Goal: Task Accomplishment & Management: Use online tool/utility

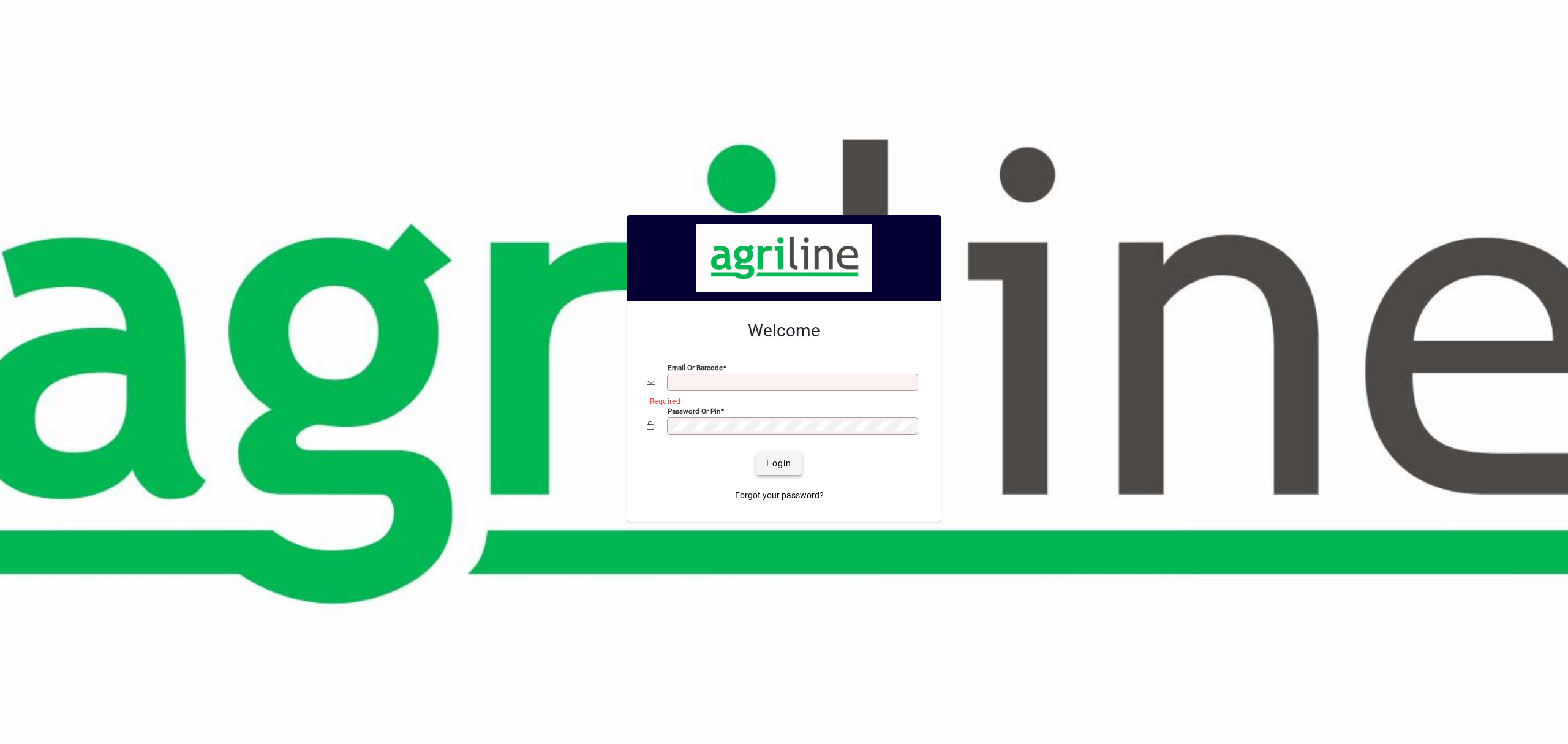
type input "**********"
click at [791, 470] on span "Login" at bounding box center [779, 463] width 25 height 13
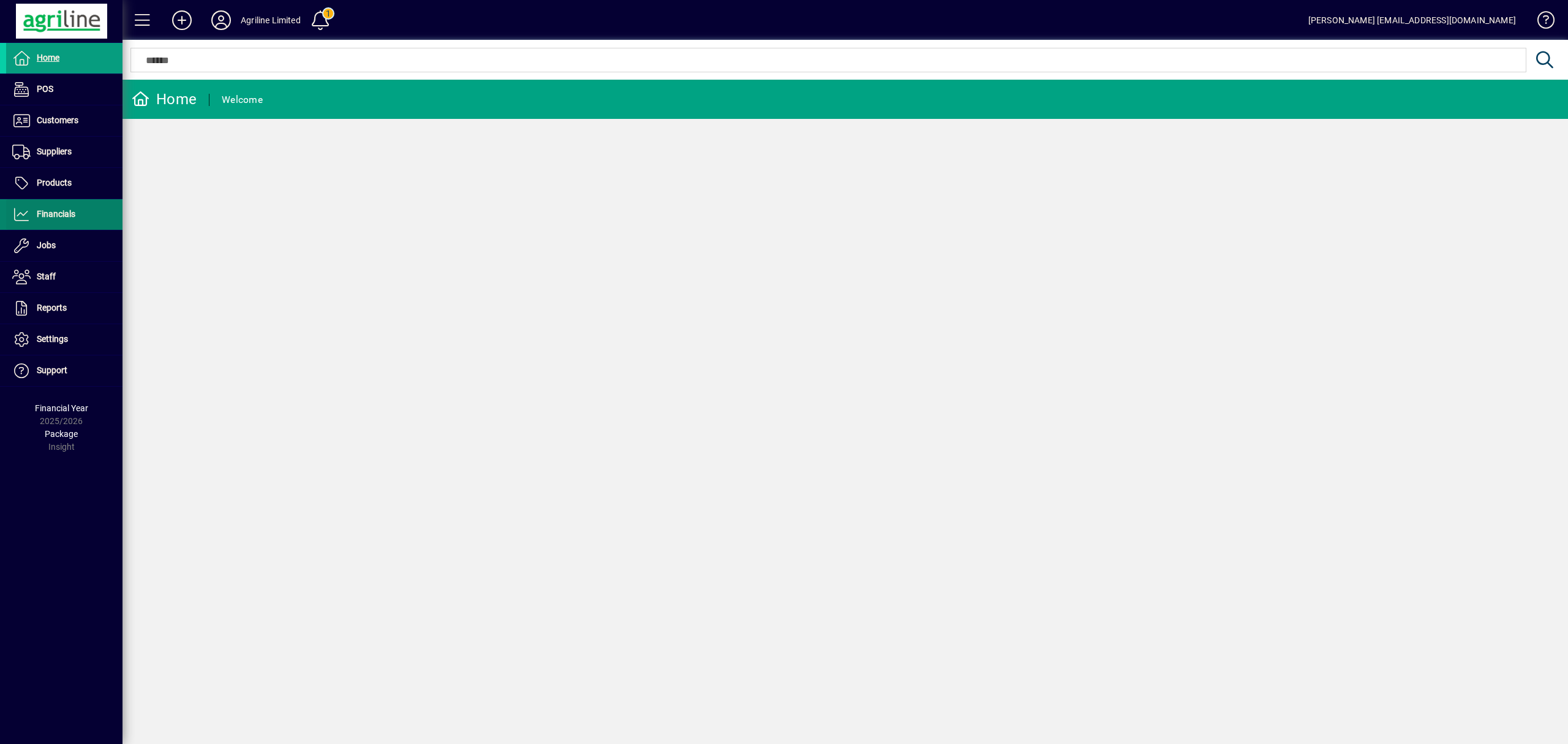
click at [62, 218] on span "Financials" at bounding box center [56, 214] width 39 height 10
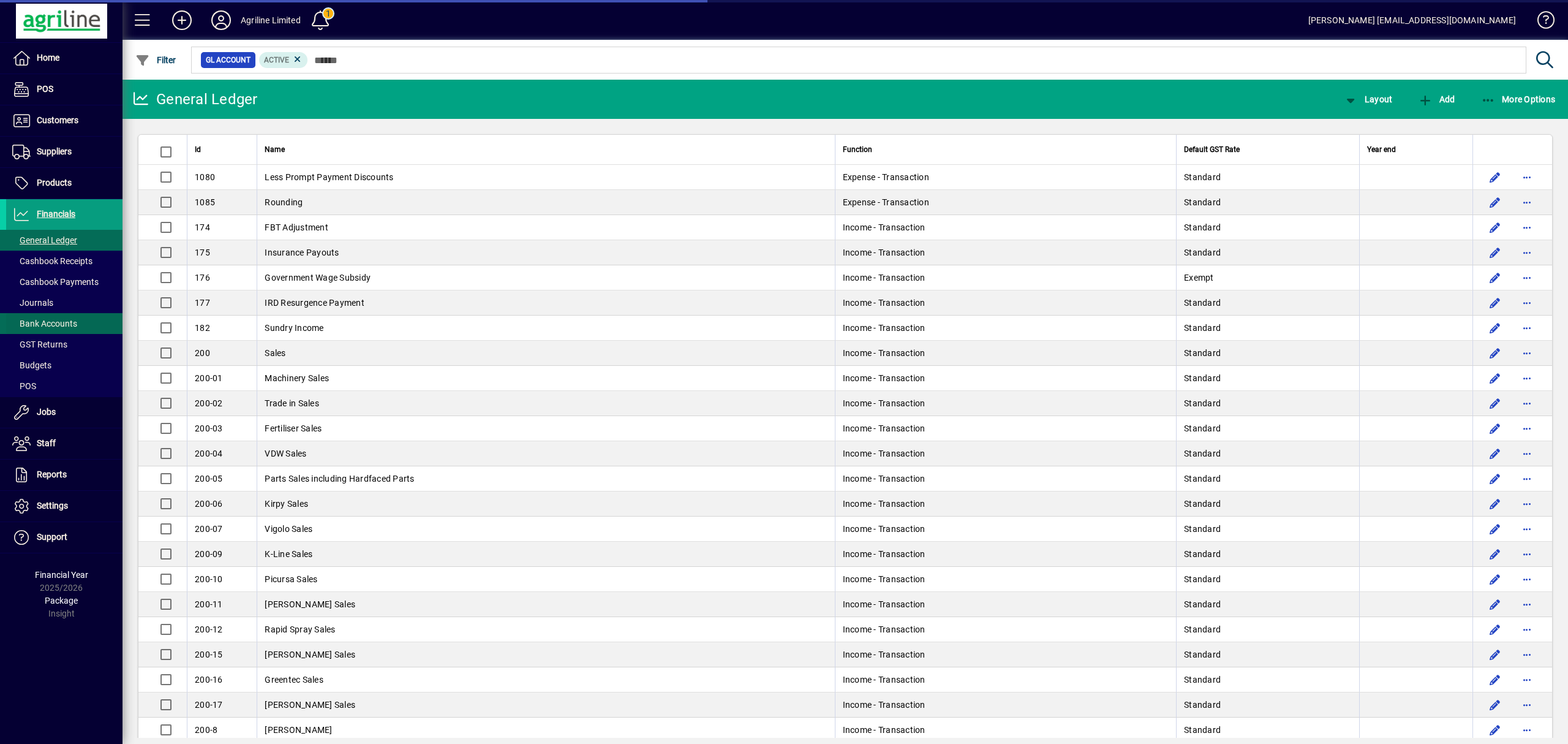
click at [60, 327] on span "Bank Accounts" at bounding box center [45, 324] width 65 height 10
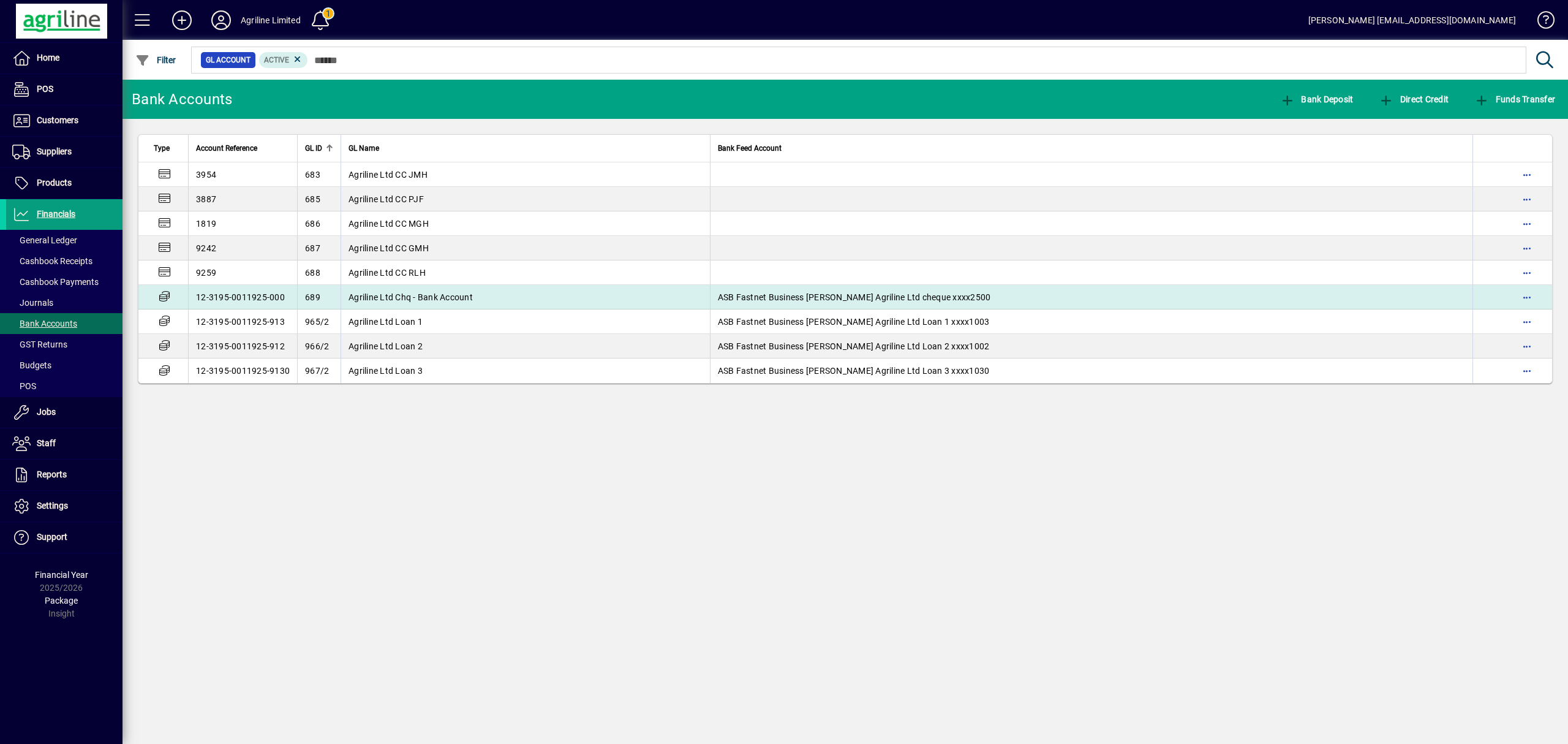
click at [525, 294] on td "Agriline Ltd Chq - Bank Account" at bounding box center [525, 296] width 369 height 24
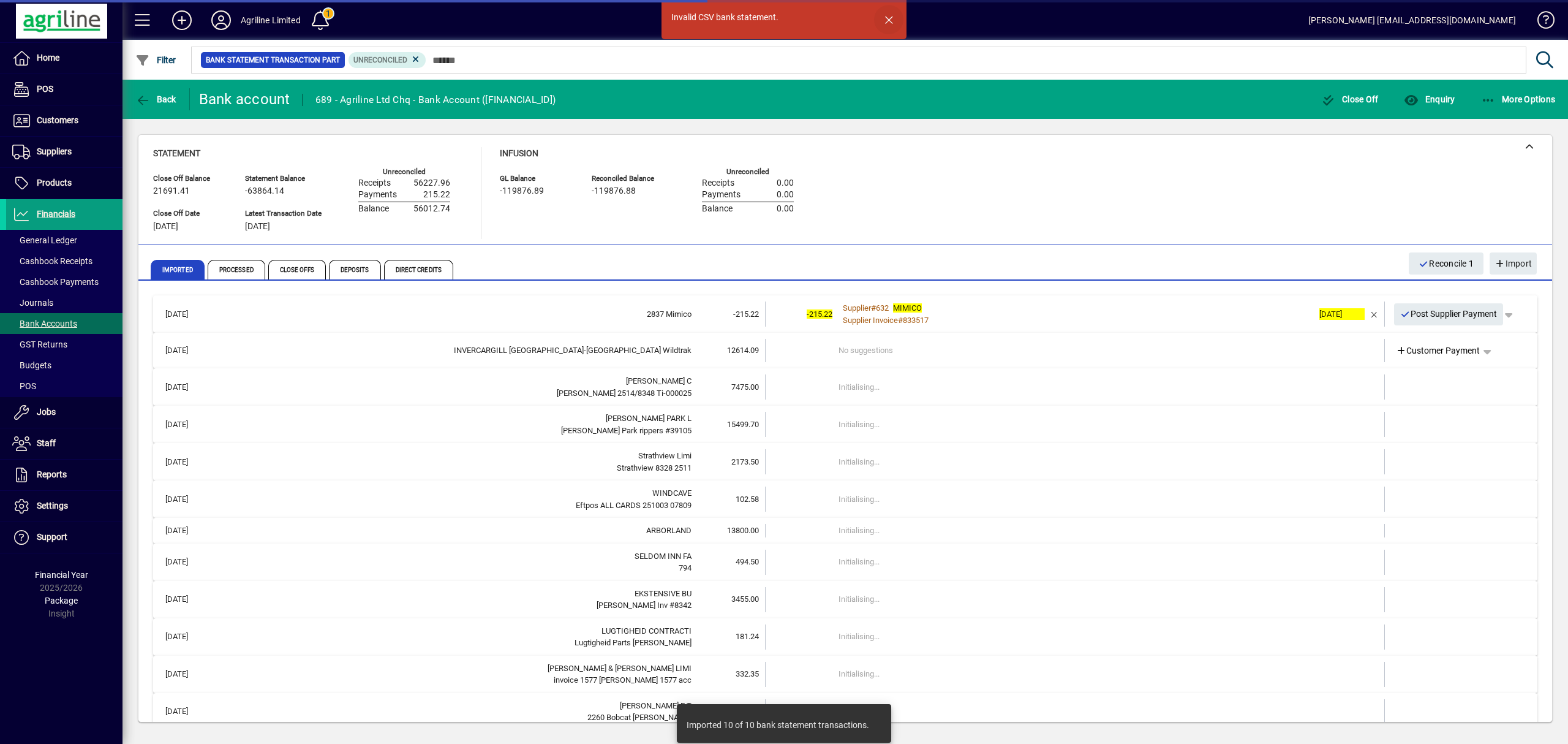
click at [890, 25] on span "button" at bounding box center [888, 19] width 29 height 29
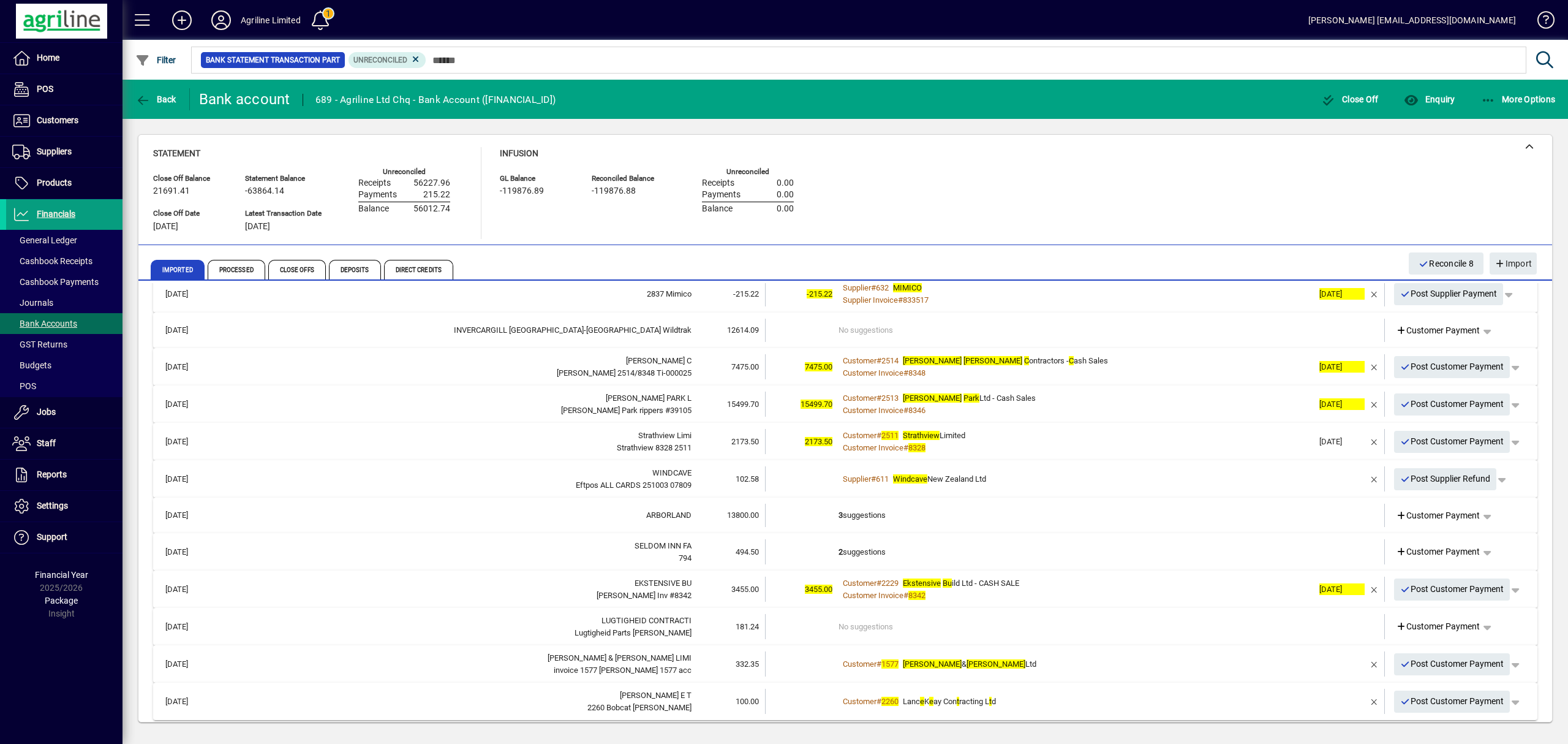
scroll to position [28, 0]
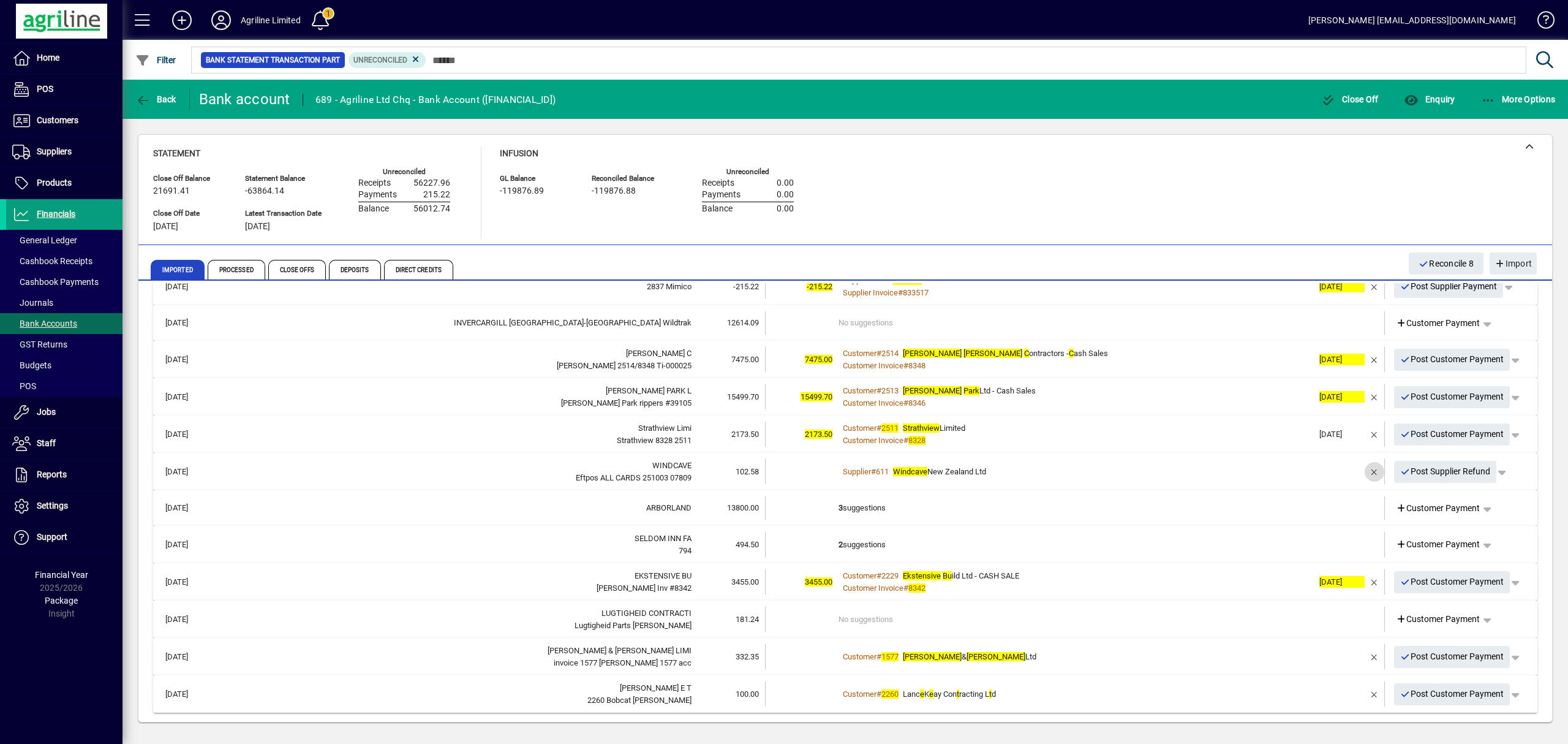
click at [1360, 470] on span "button" at bounding box center [1374, 472] width 29 height 29
click at [1429, 470] on span "Customer Payment" at bounding box center [1438, 471] width 84 height 13
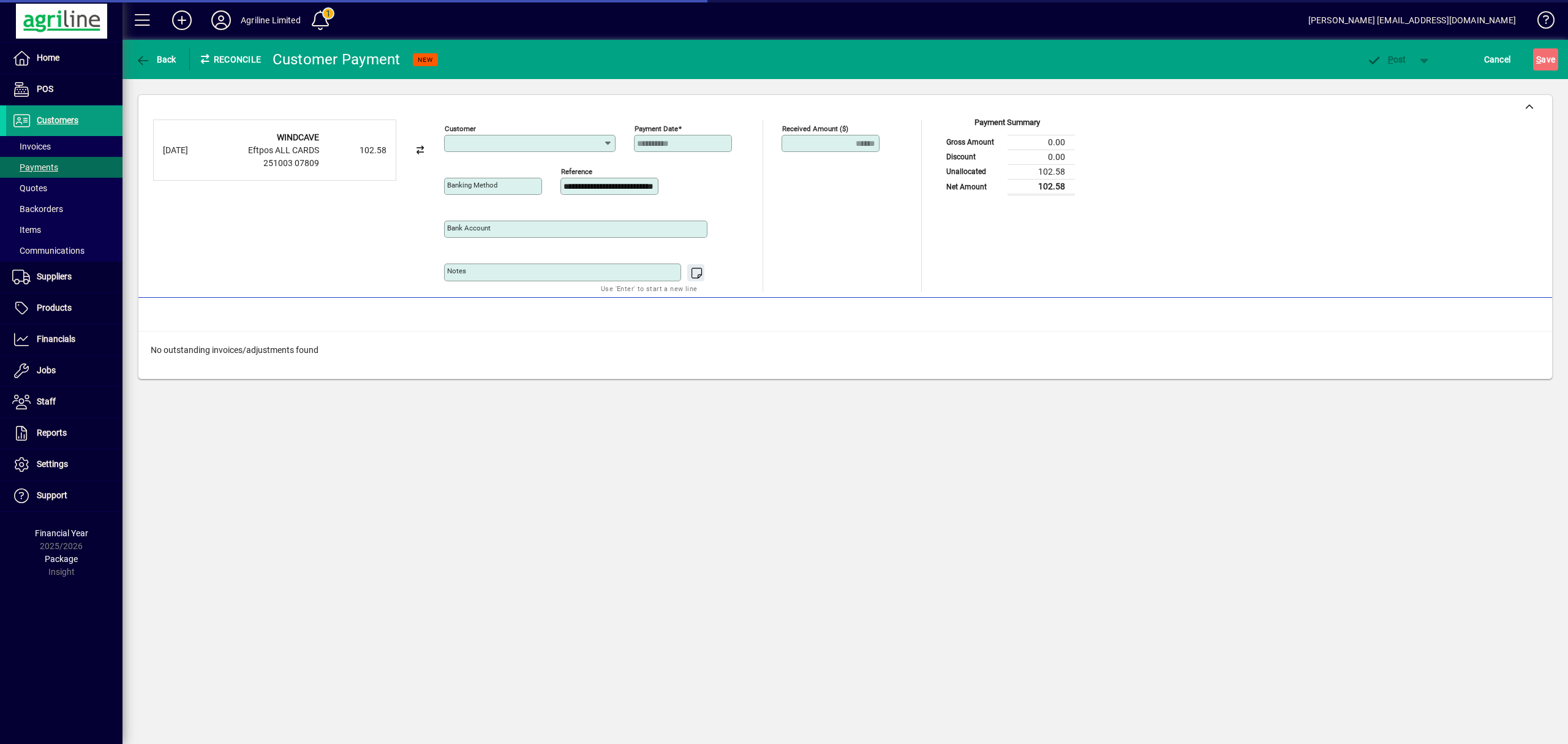
type input "**********"
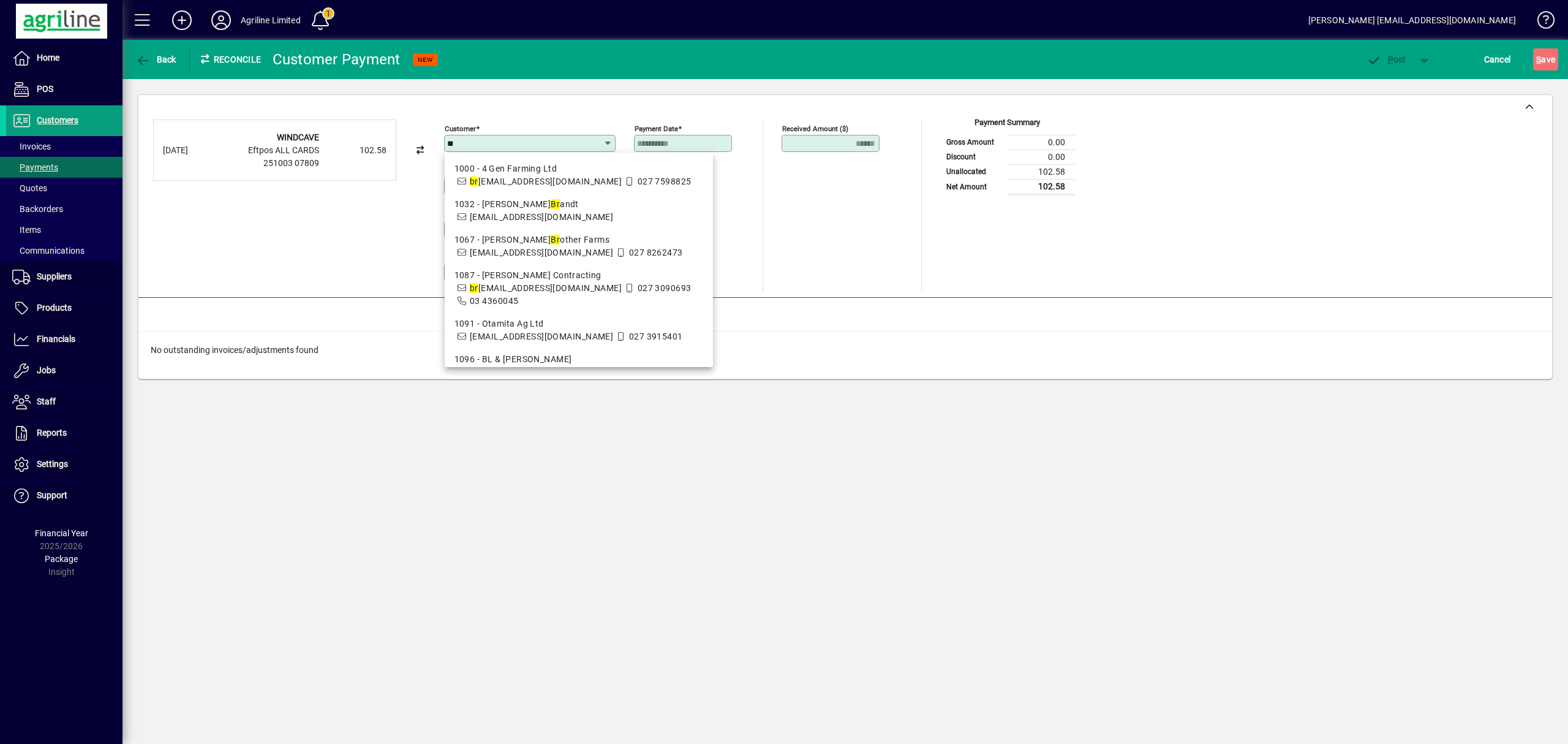
type input "*"
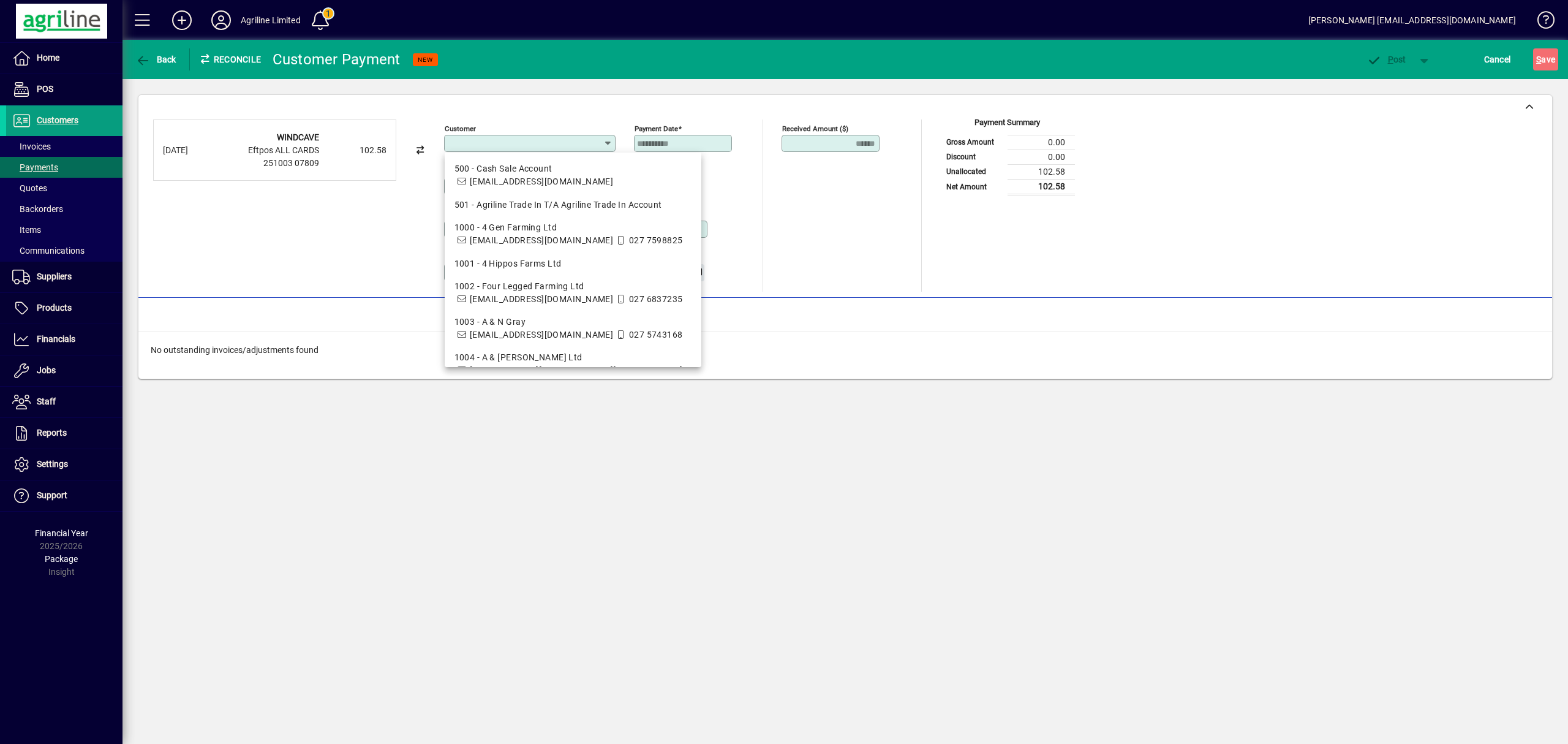
type input "*"
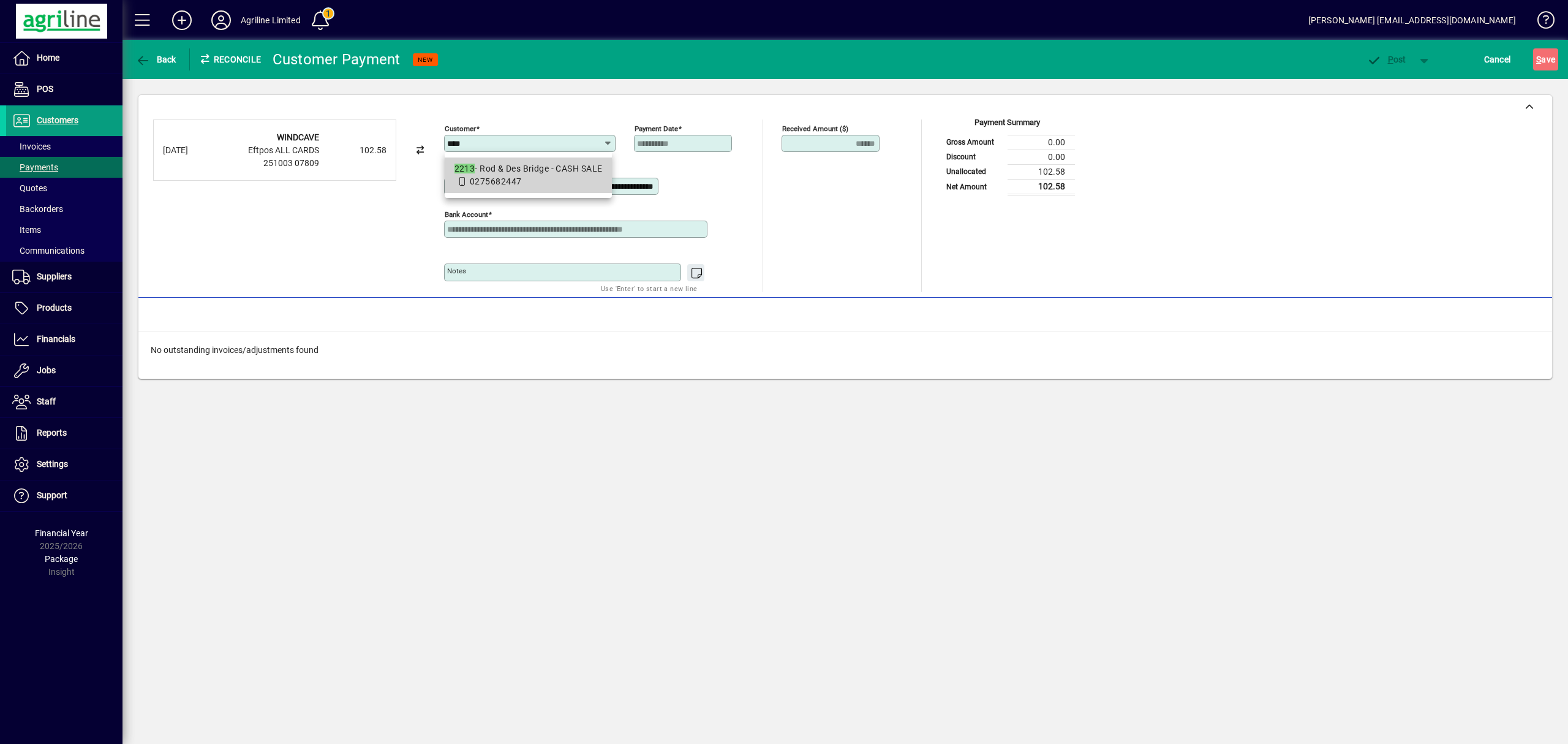
click at [488, 179] on span "0275682447" at bounding box center [496, 181] width 51 height 10
type input "**********"
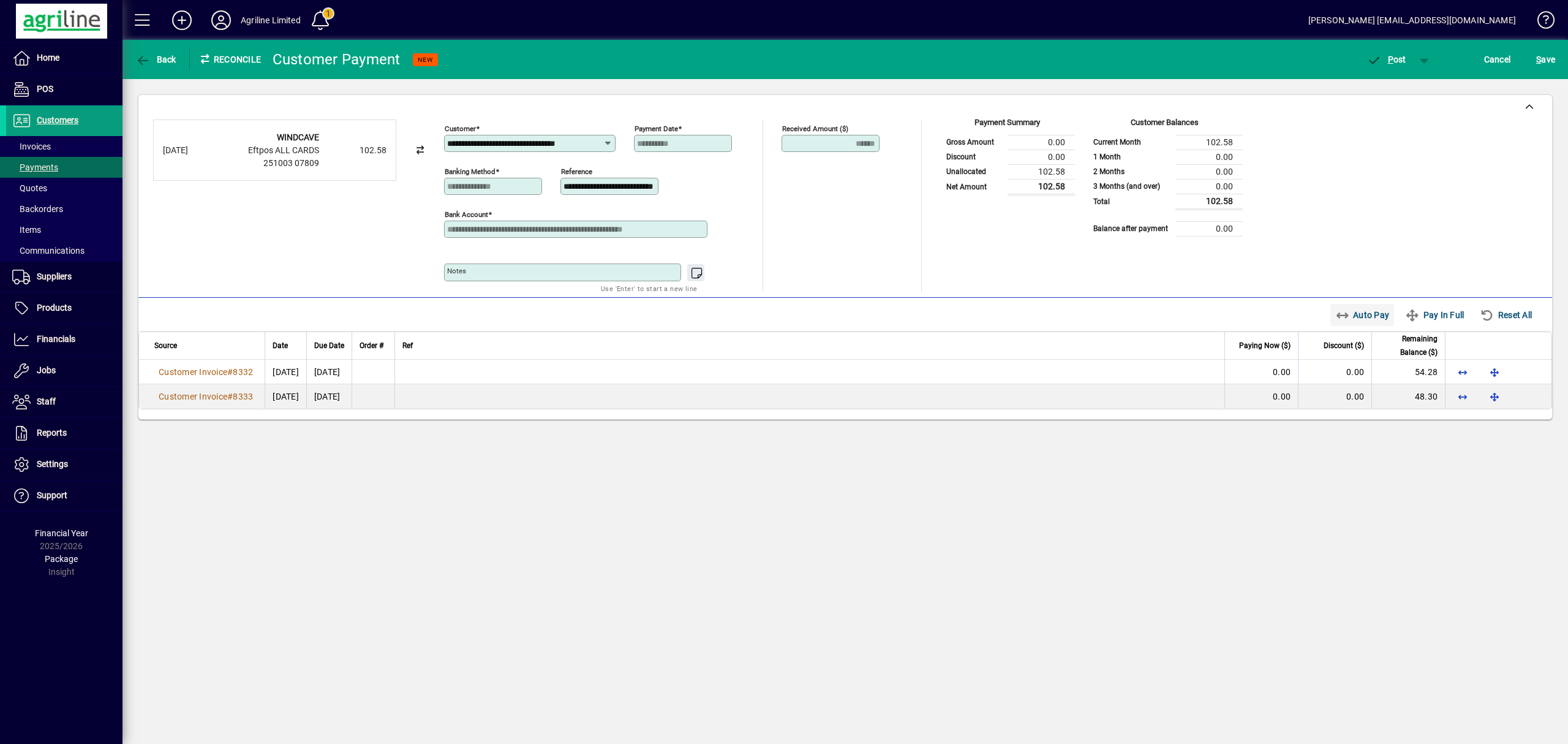
click at [1370, 316] on span "Auto Pay" at bounding box center [1362, 315] width 55 height 19
click at [1399, 60] on span "P ost" at bounding box center [1387, 60] width 40 height 10
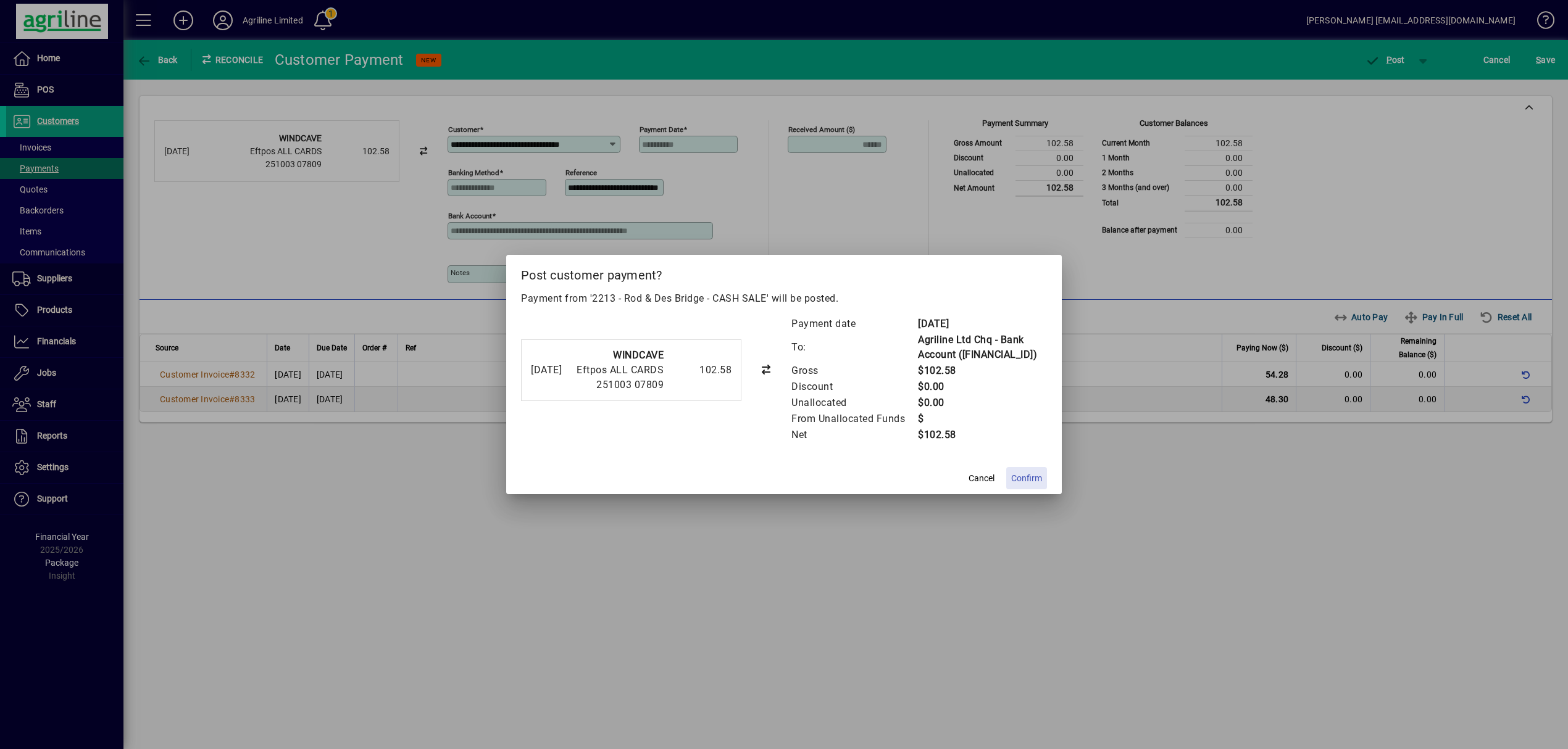
click at [1033, 485] on span "Confirm" at bounding box center [1026, 478] width 31 height 13
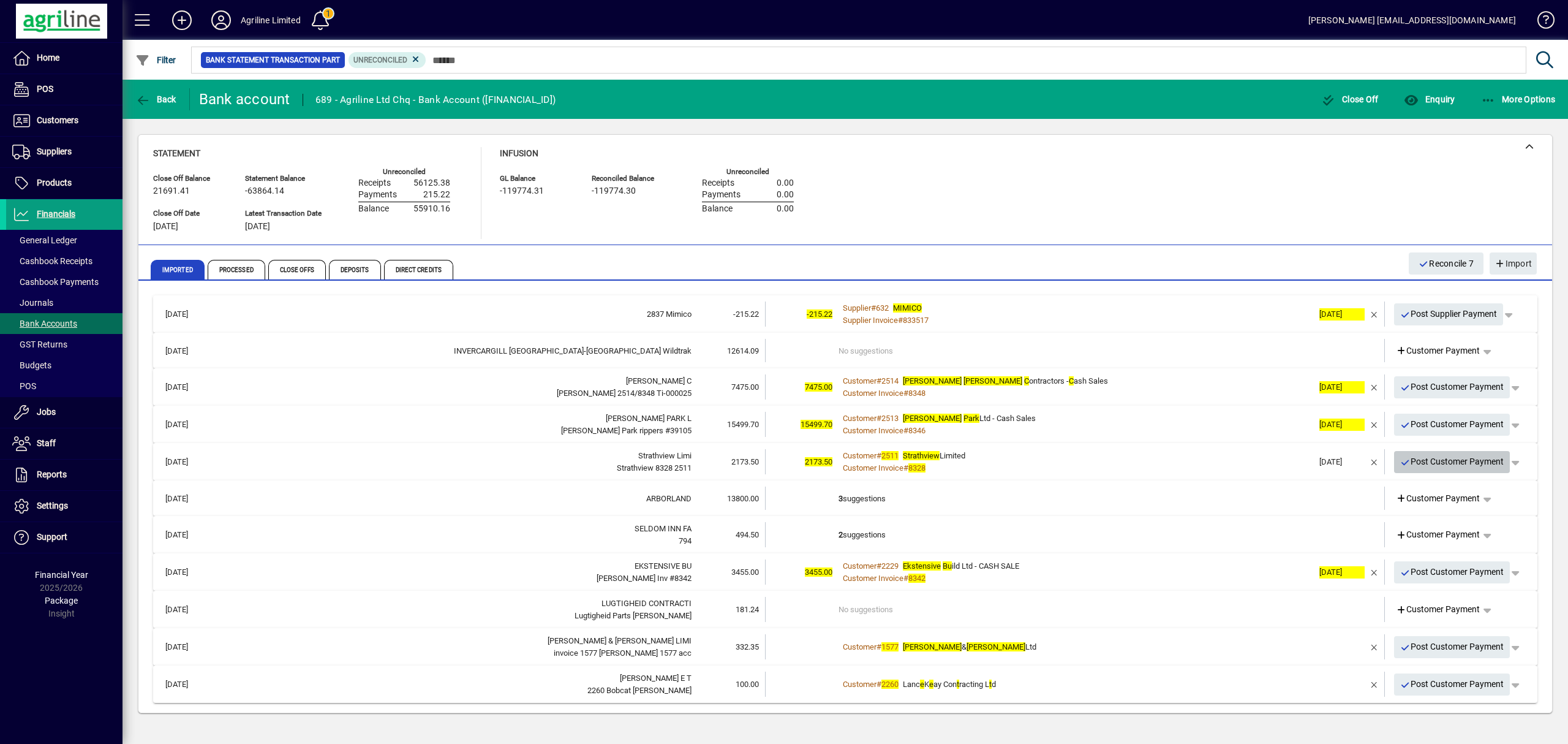
click at [1452, 459] on span "Post Customer Payment" at bounding box center [1452, 461] width 104 height 20
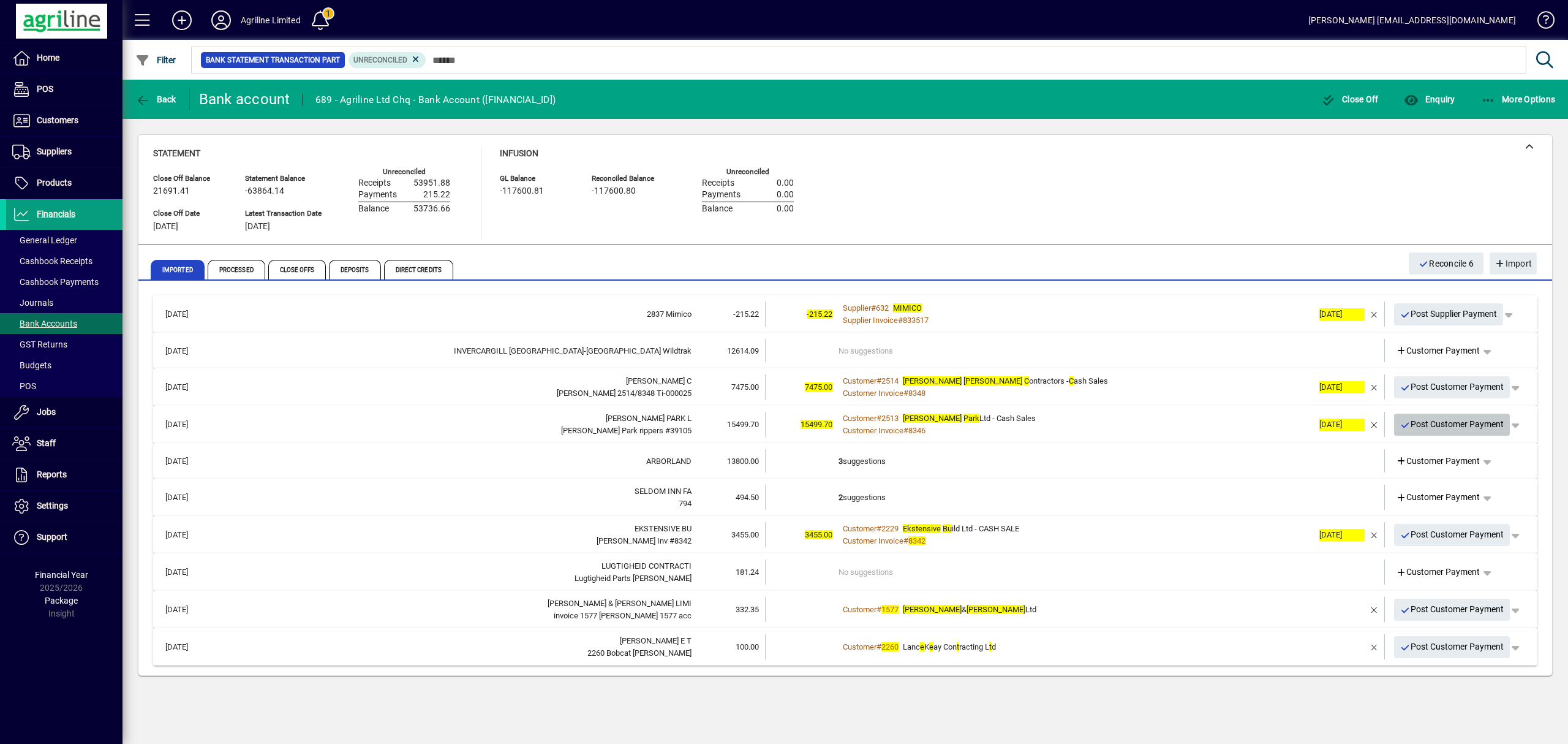
click at [1436, 420] on span "Post Customer Payment" at bounding box center [1452, 424] width 104 height 20
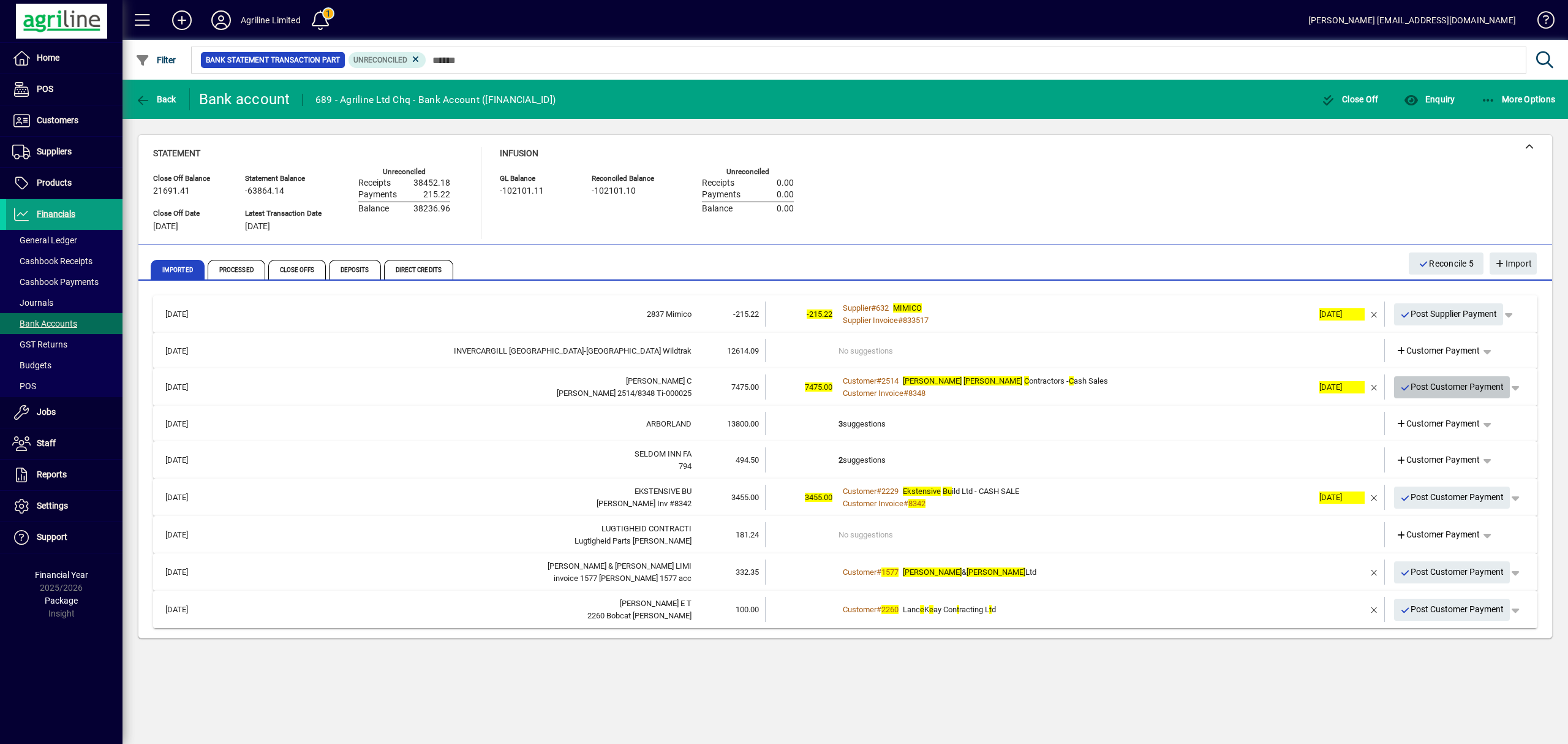
click at [1433, 381] on span "Post Customer Payment" at bounding box center [1452, 387] width 104 height 20
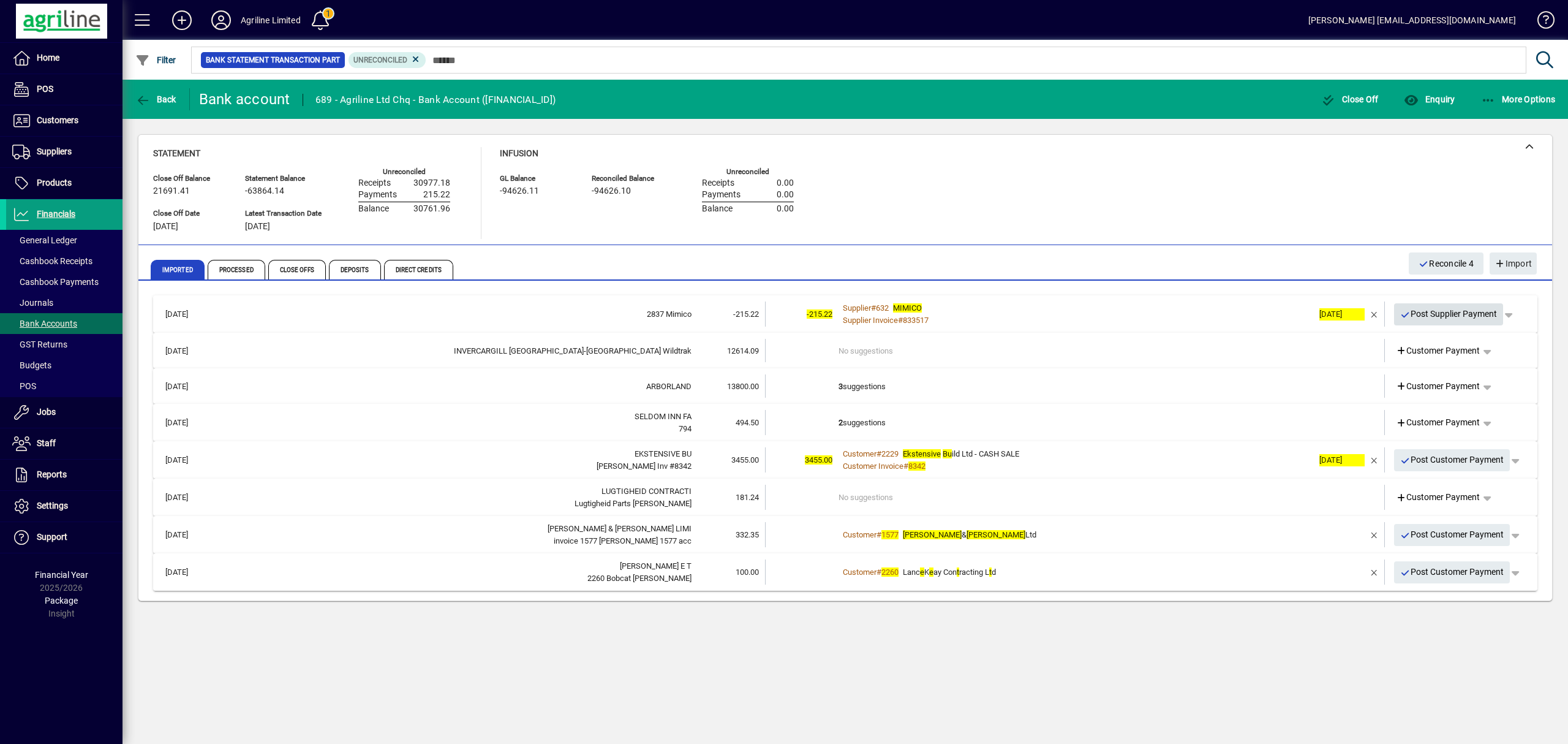
click at [1441, 310] on span "Post Supplier Payment" at bounding box center [1448, 314] width 98 height 20
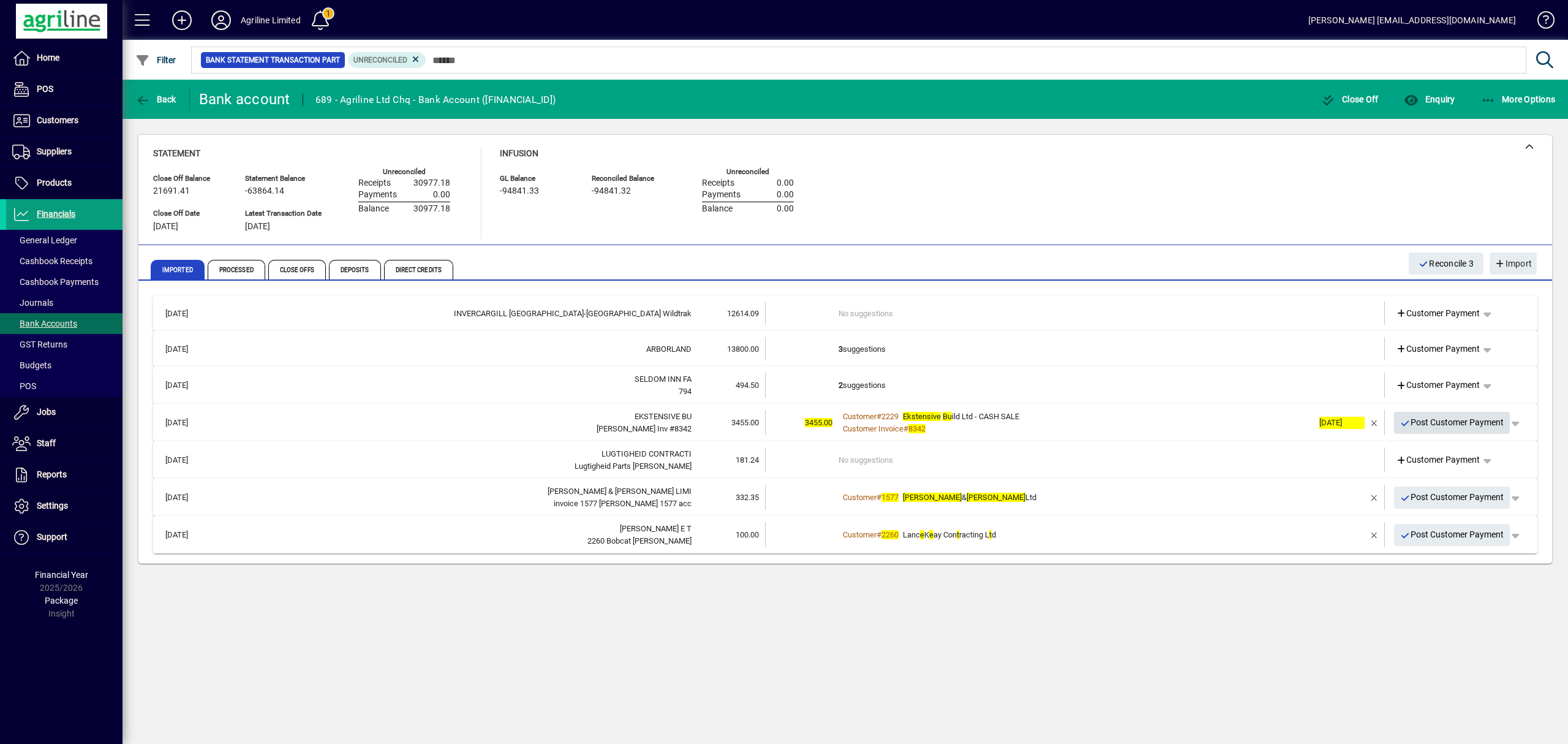
click at [1436, 420] on span "Post Customer Payment" at bounding box center [1452, 422] width 104 height 20
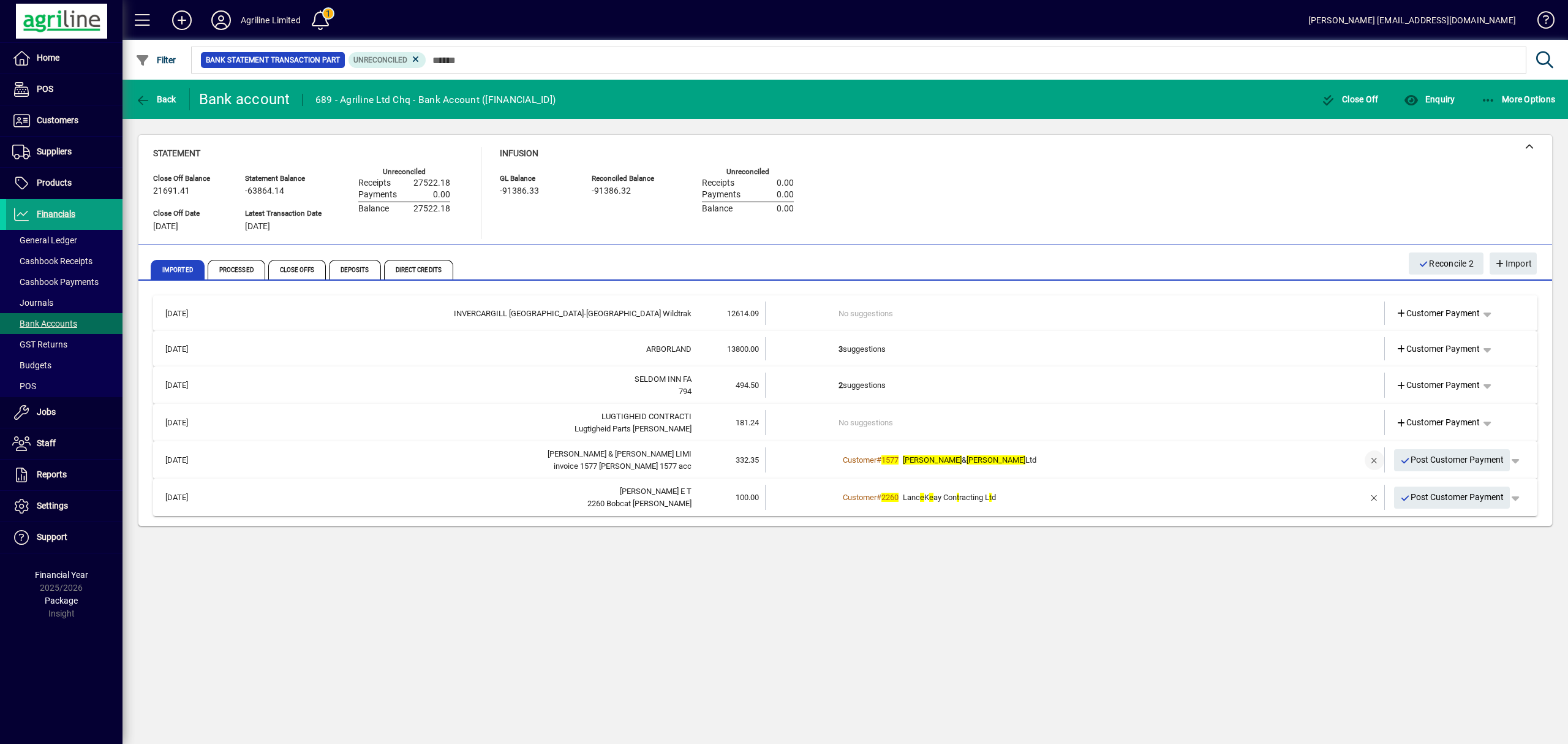
click at [1372, 459] on span "button" at bounding box center [1374, 460] width 29 height 29
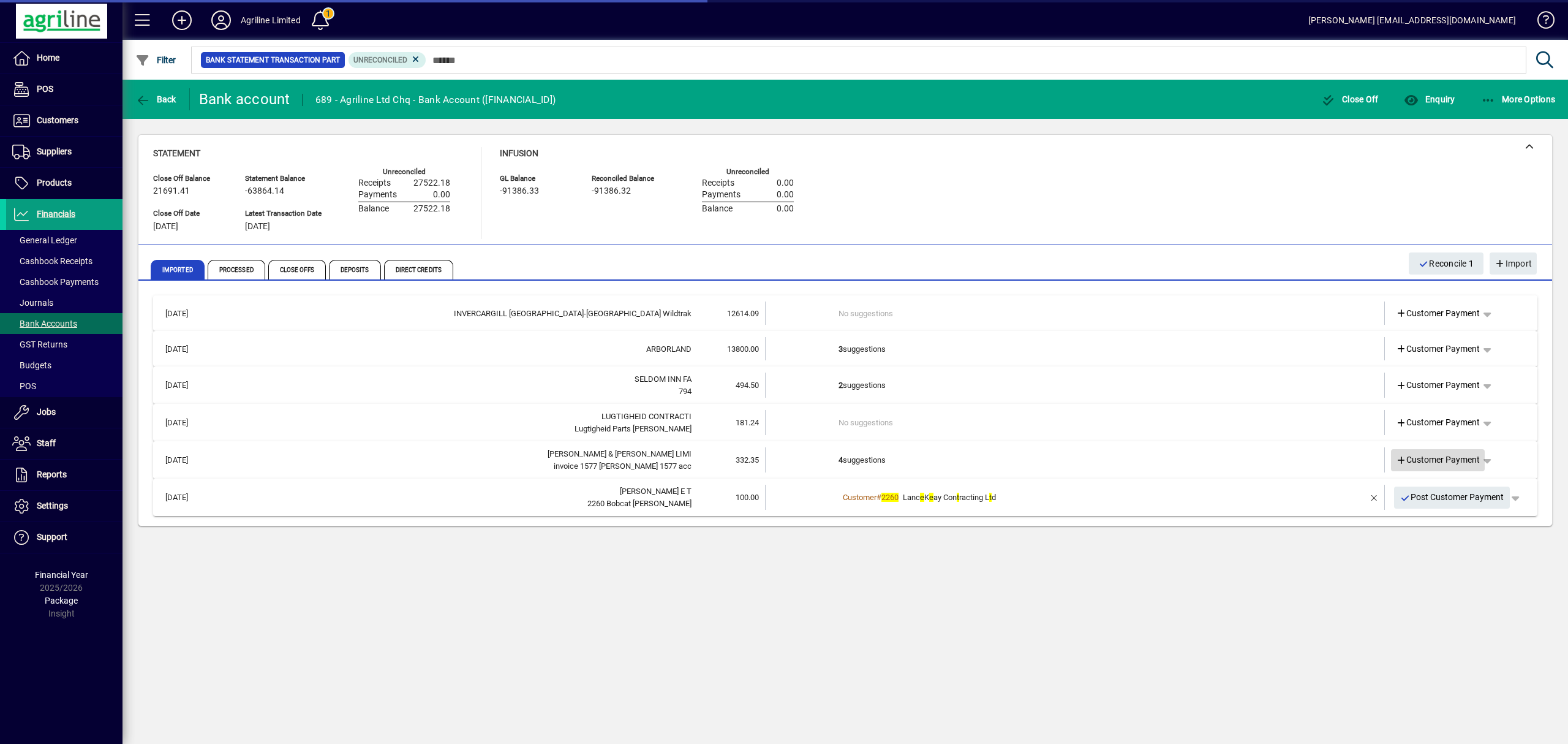
click at [1424, 457] on span "Customer Payment" at bounding box center [1438, 460] width 84 height 13
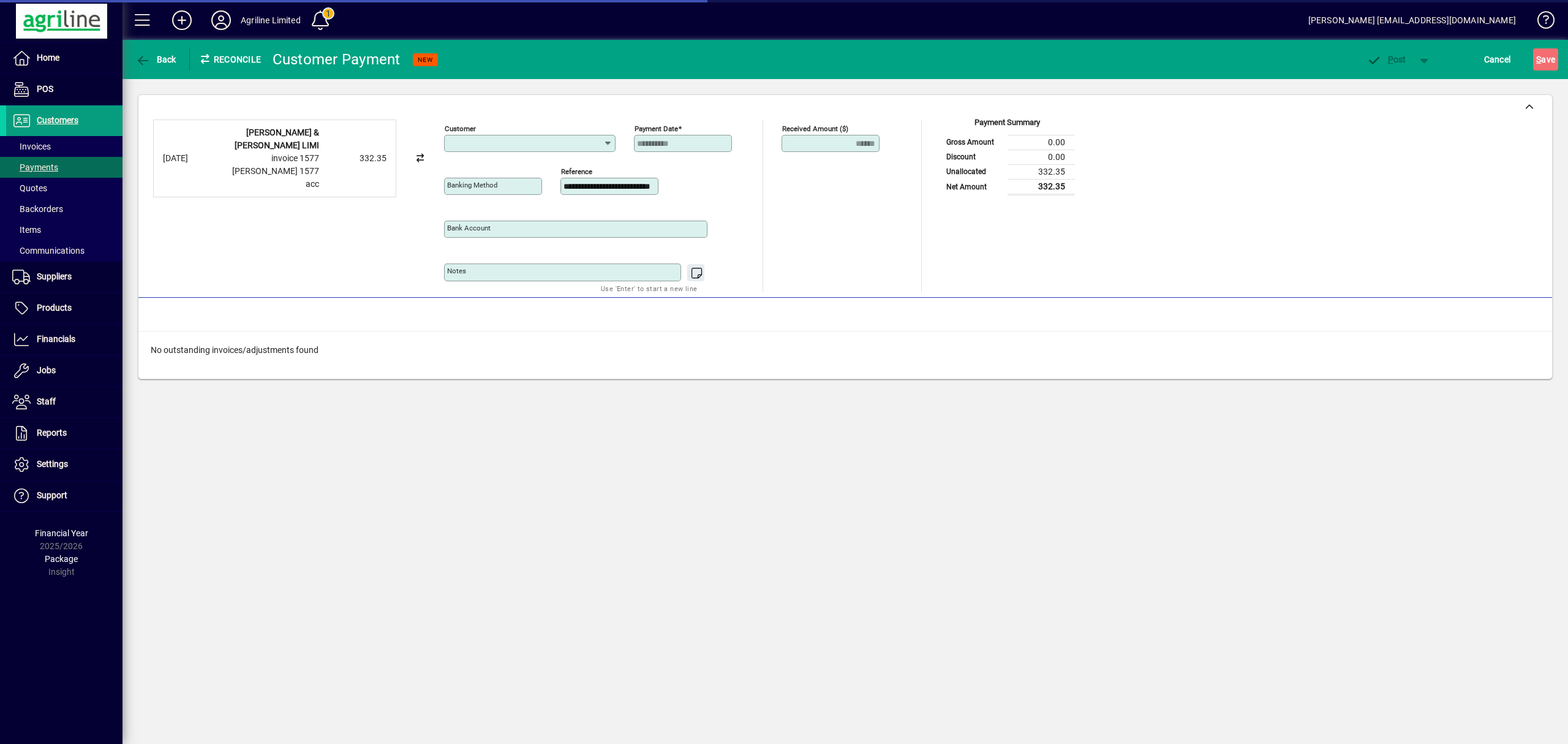
type input "**********"
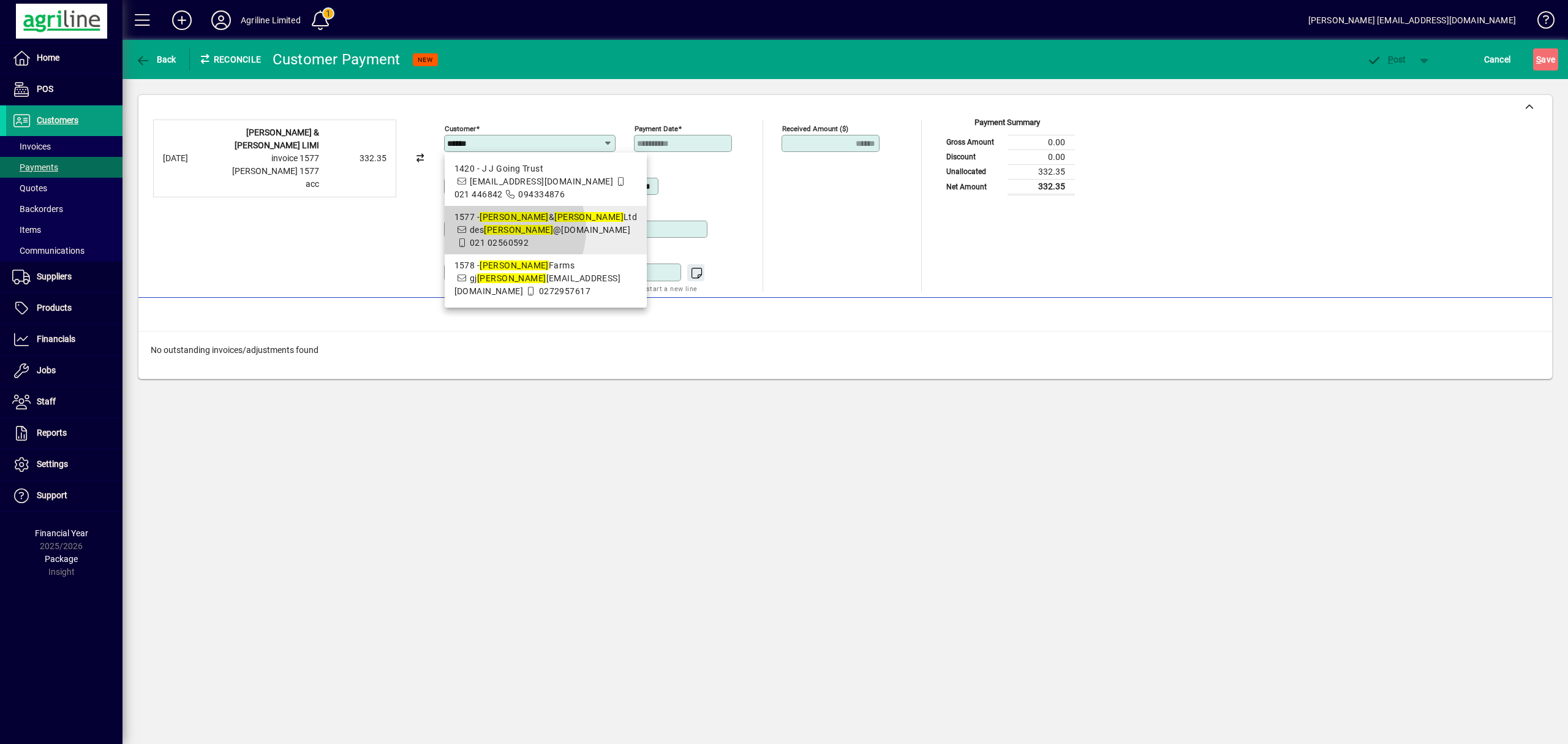
click at [502, 249] on span "1577 - [PERSON_NAME] & [PERSON_NAME] Ltd des [PERSON_NAME] @[DOMAIN_NAME] 021 0…" at bounding box center [546, 230] width 183 height 39
type input "**********"
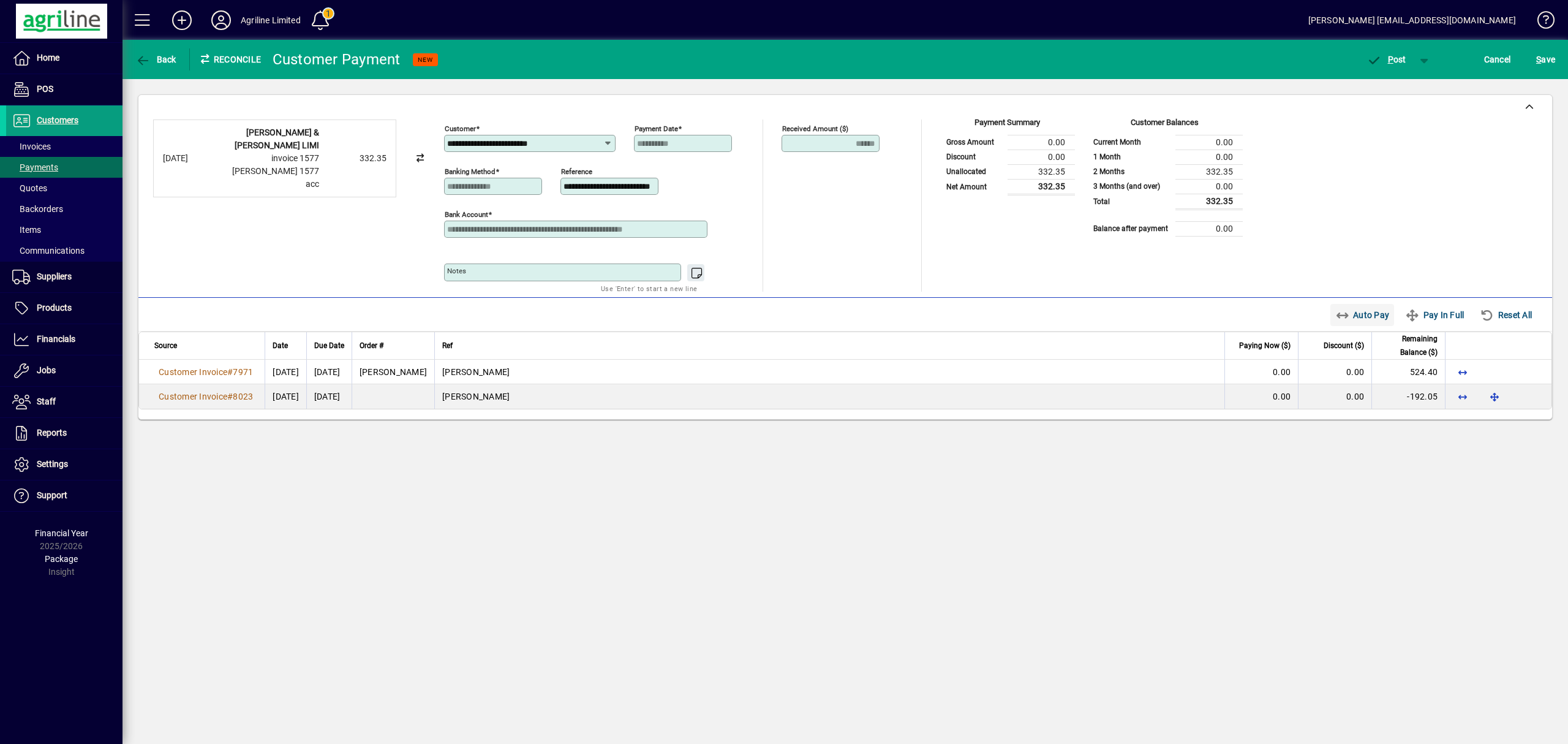
click at [1358, 309] on span "Auto Pay" at bounding box center [1362, 315] width 55 height 19
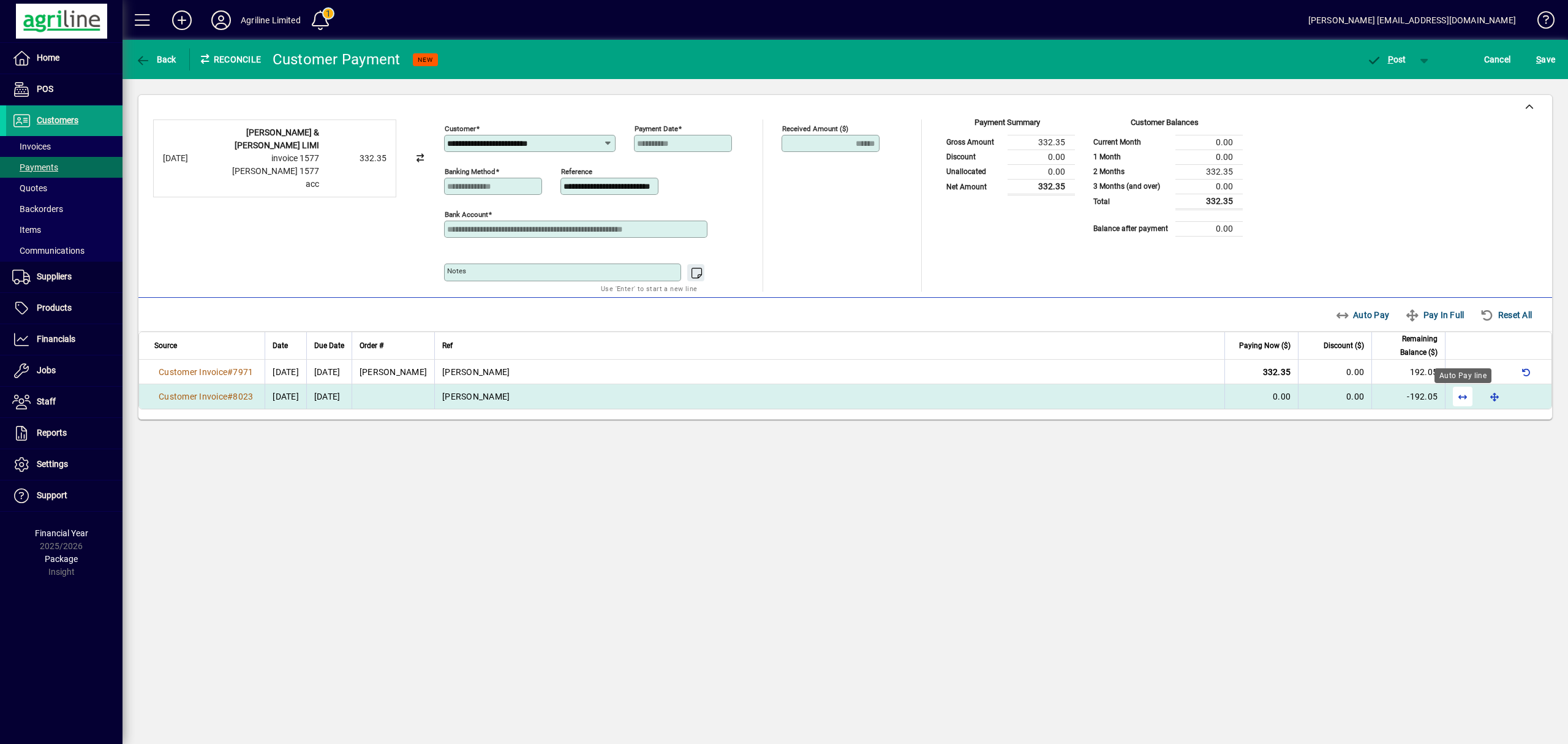
click at [1460, 392] on span "button" at bounding box center [1462, 396] width 29 height 29
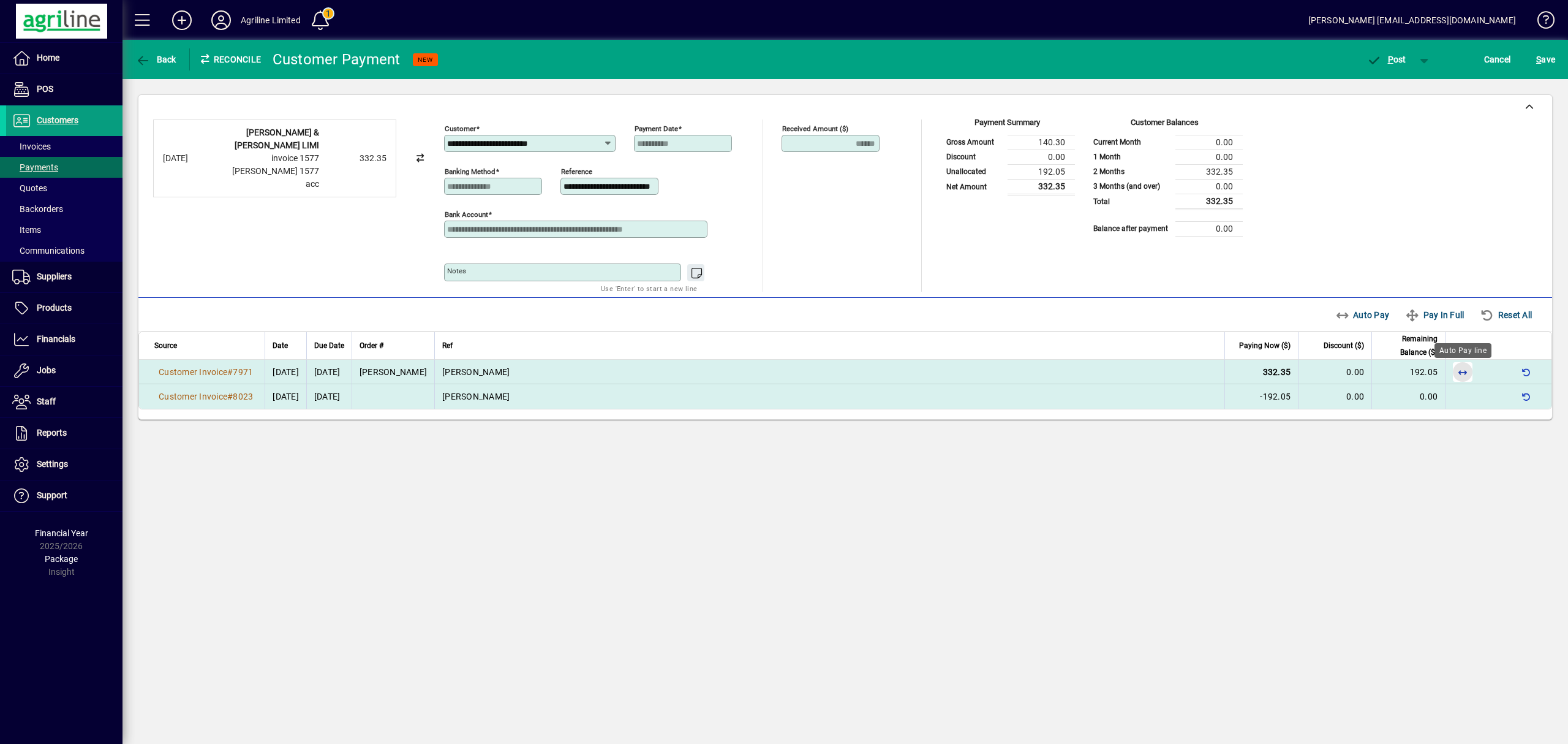
click at [1461, 371] on span "button" at bounding box center [1462, 372] width 29 height 29
click at [1390, 57] on span "P" at bounding box center [1391, 60] width 6 height 10
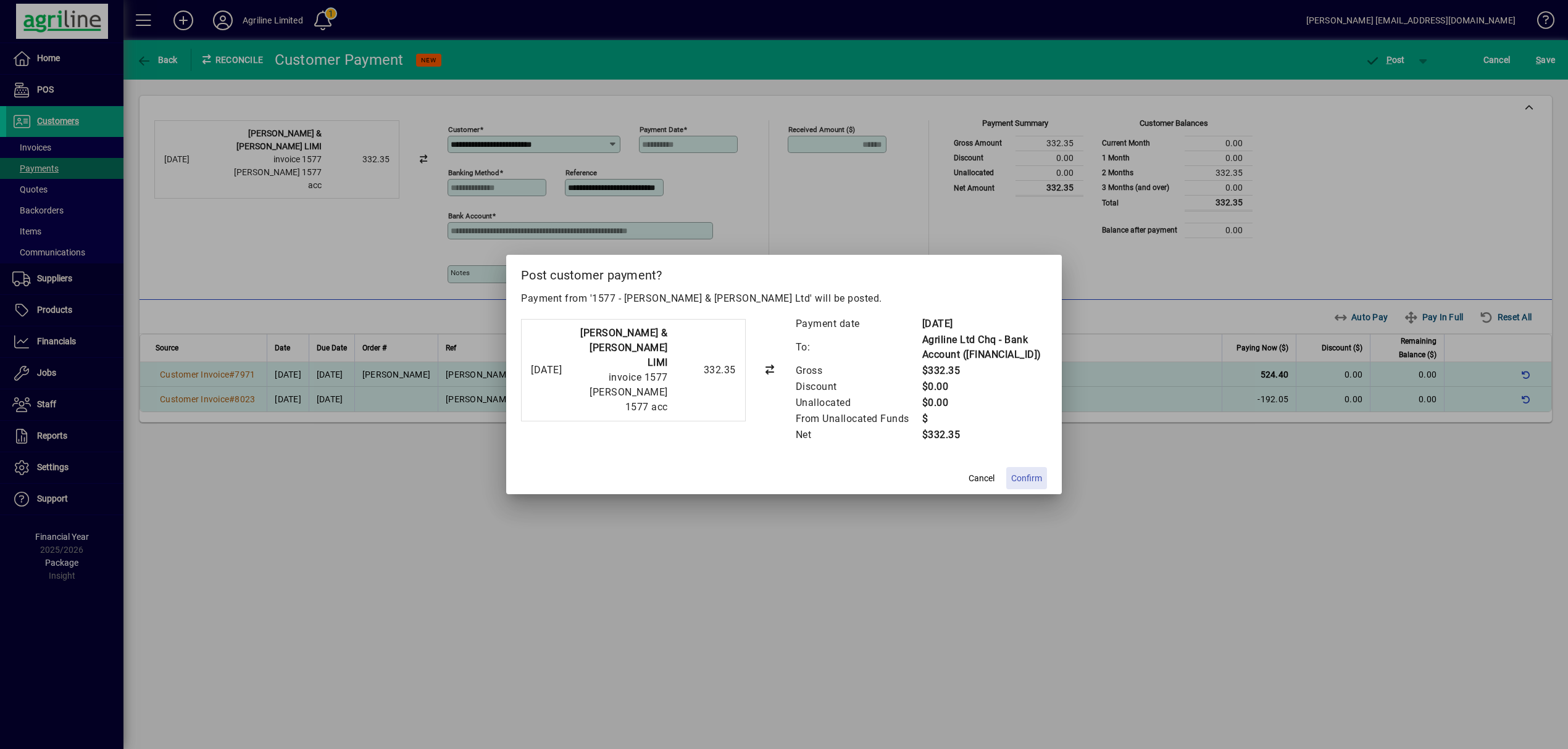
click at [1036, 484] on span "Confirm" at bounding box center [1026, 478] width 31 height 13
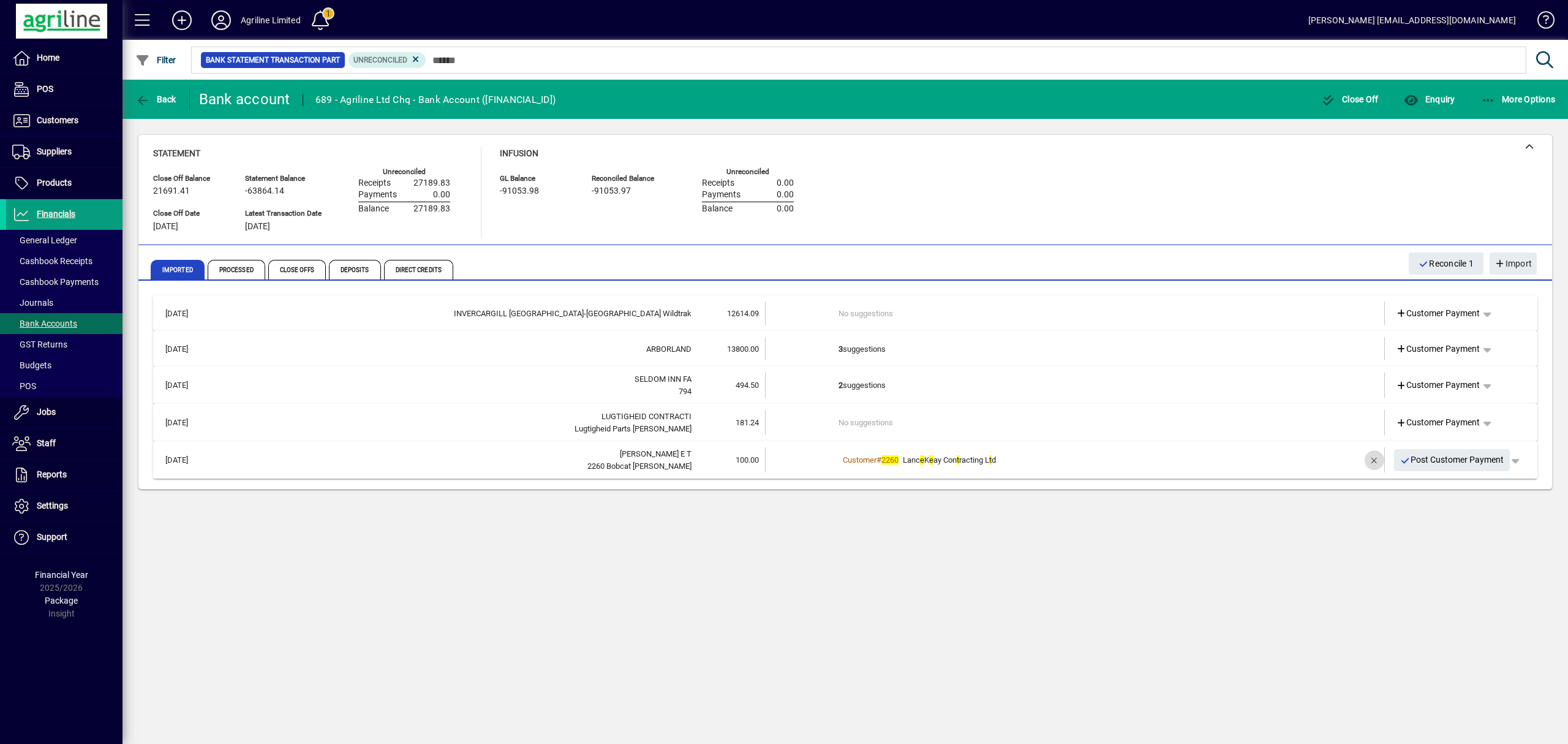
click at [1373, 459] on span "button" at bounding box center [1374, 460] width 29 height 29
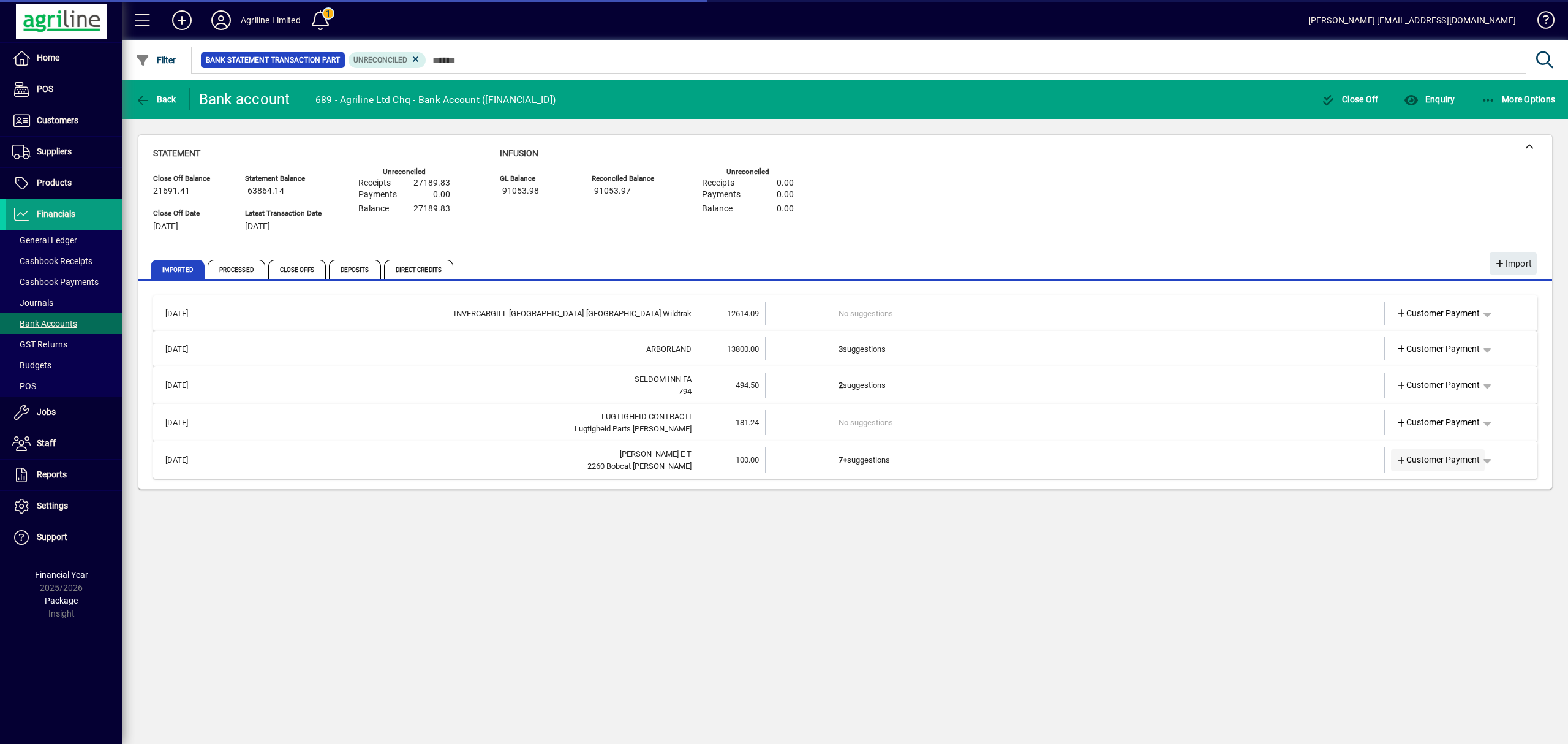
click at [1415, 457] on span "Customer Payment" at bounding box center [1438, 460] width 84 height 13
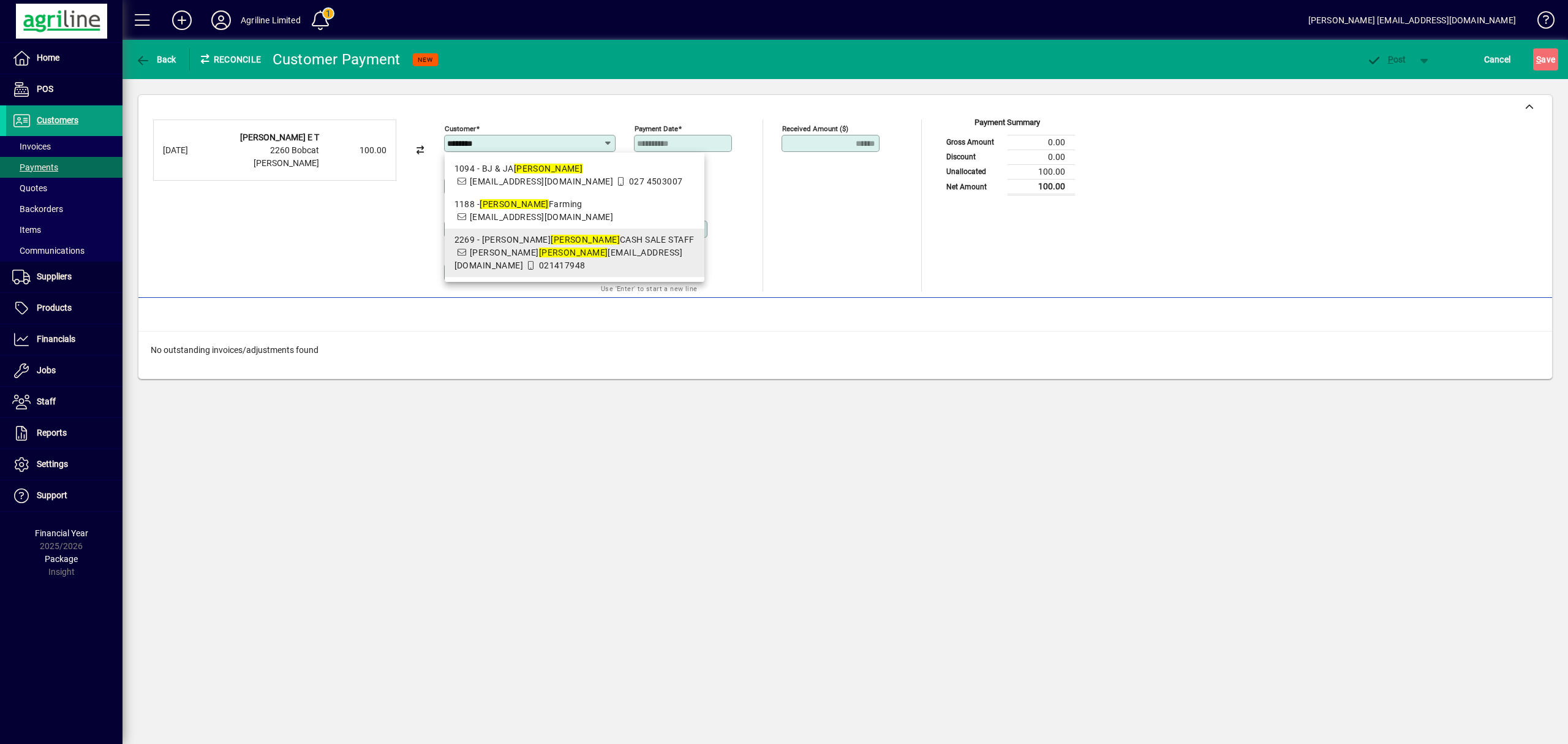
click at [559, 265] on span "[PERSON_NAME] [EMAIL_ADDRESS][DOMAIN_NAME]" at bounding box center [568, 258] width 228 height 23
type input "**********"
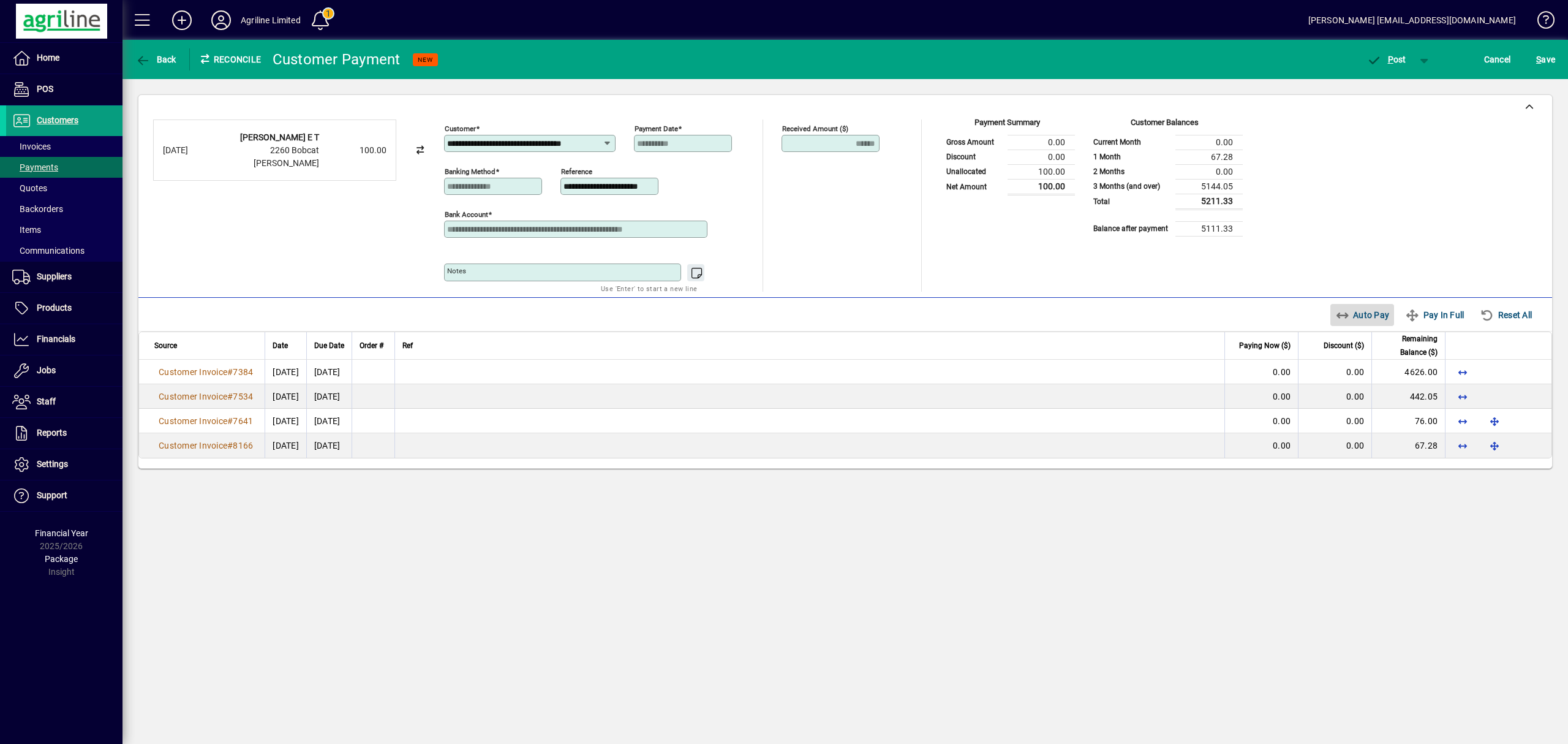
click at [1362, 314] on span "Auto Pay" at bounding box center [1362, 315] width 55 height 19
click at [1397, 57] on span "P ost" at bounding box center [1387, 60] width 40 height 10
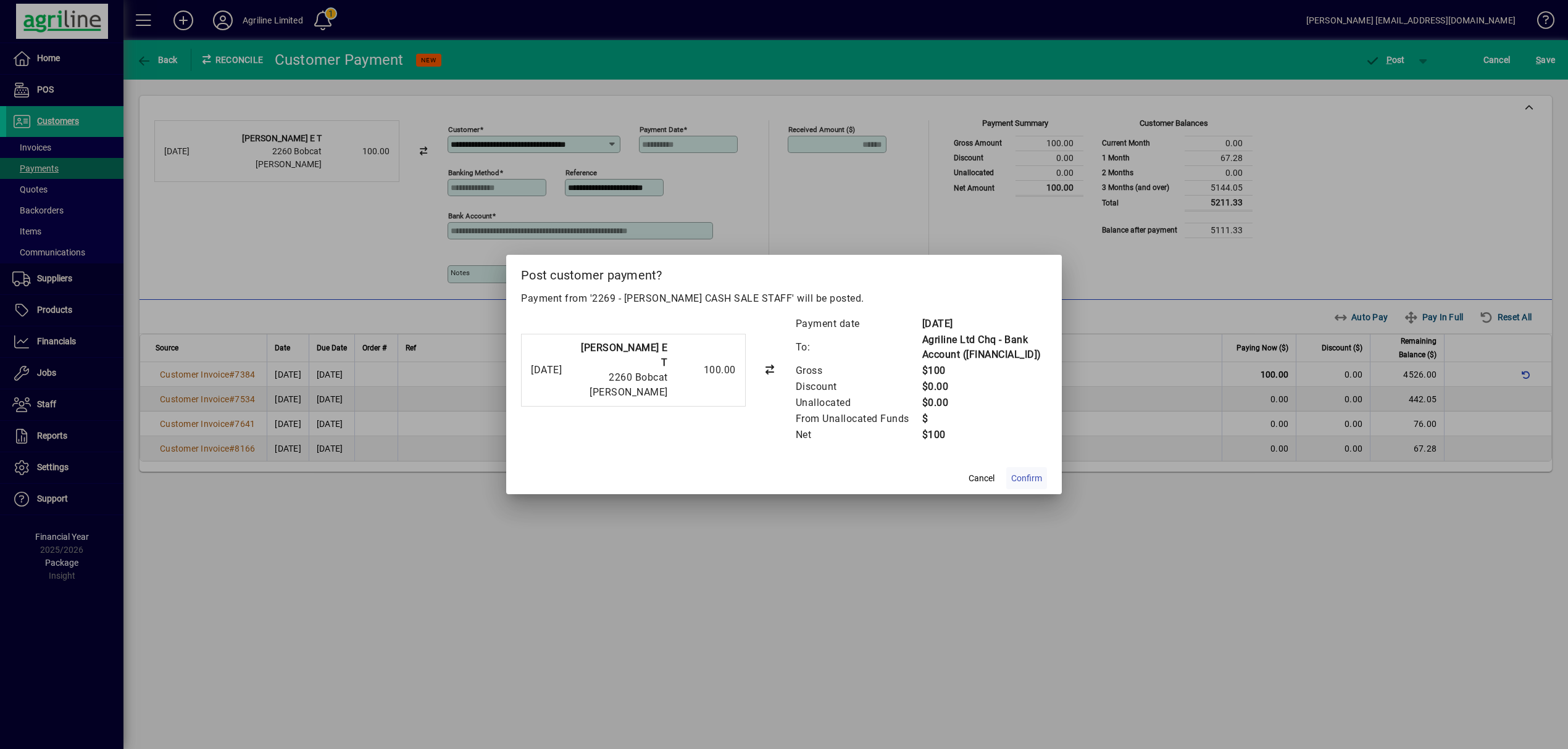
click at [1029, 485] on span "Confirm" at bounding box center [1026, 478] width 31 height 13
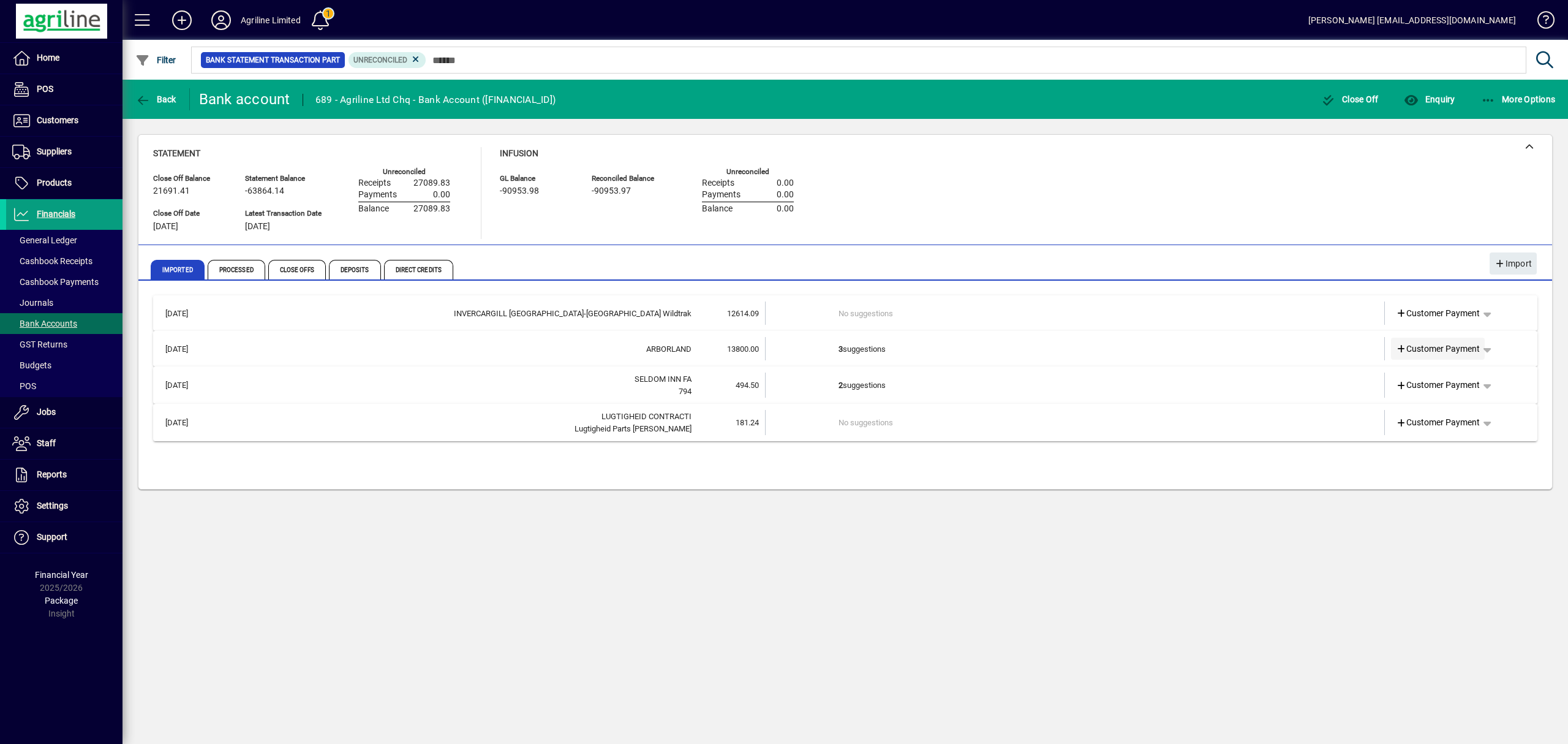
click at [1423, 346] on span "Customer Payment" at bounding box center [1438, 349] width 84 height 13
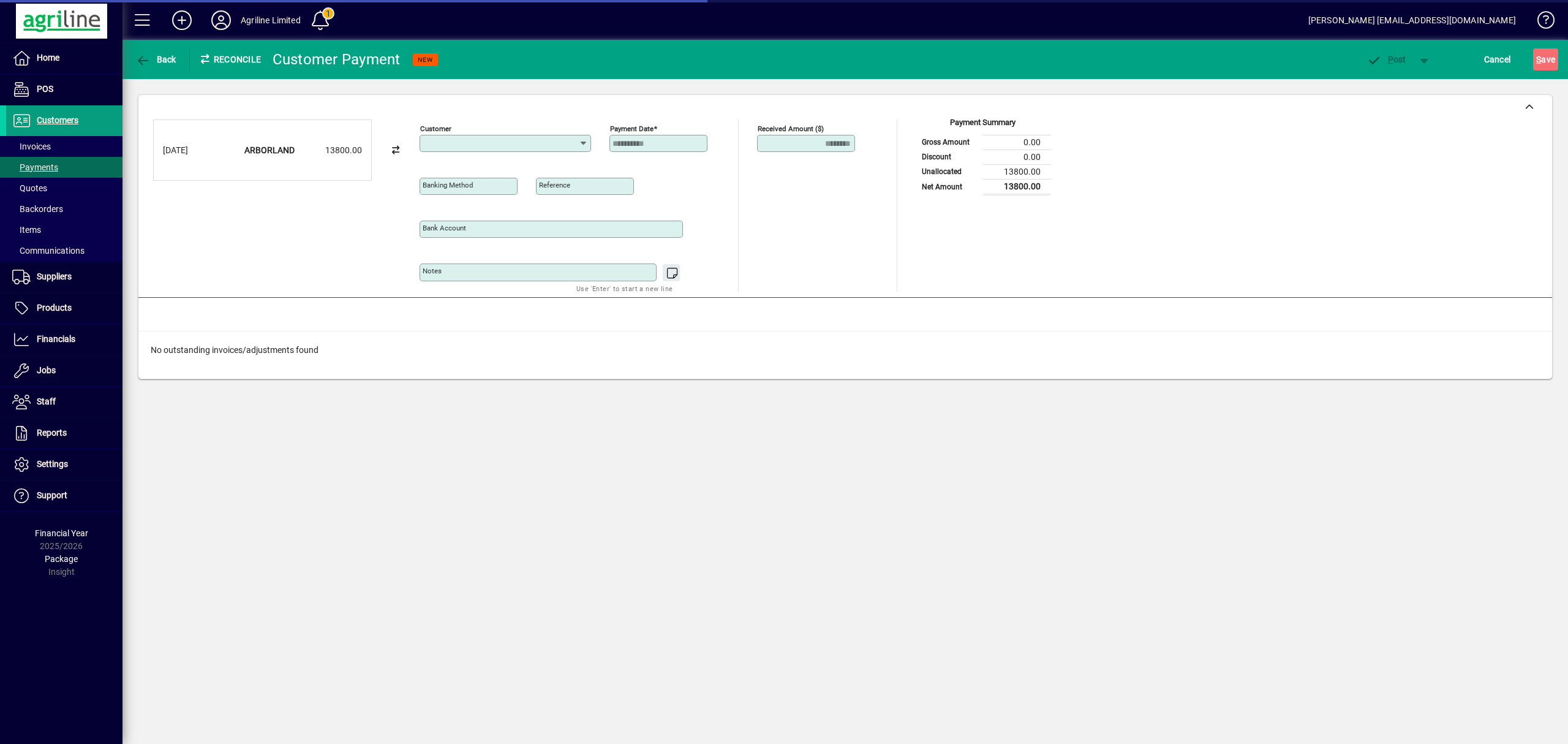
type input "**********"
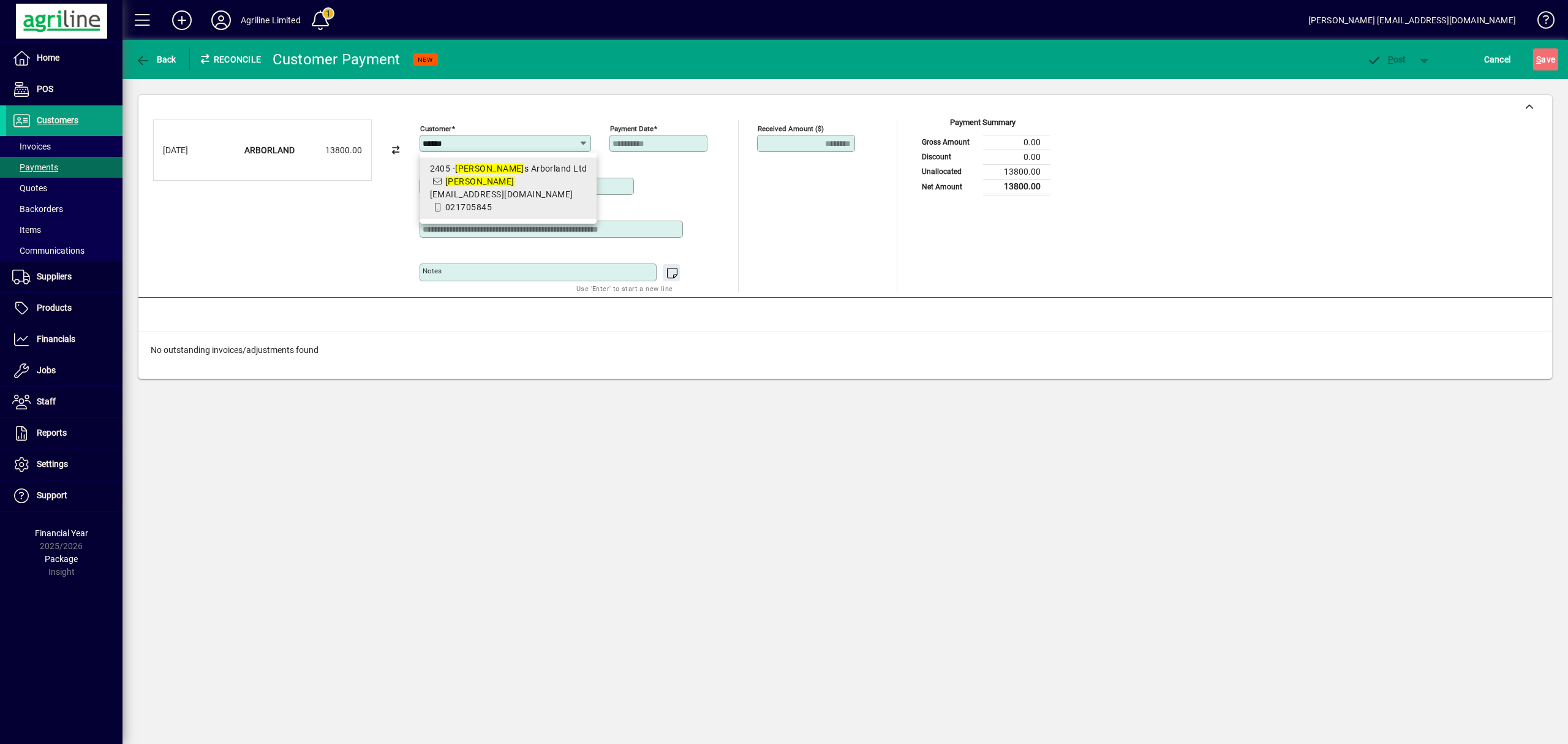
click at [491, 182] on span "2405 - [PERSON_NAME] s Arborland Ltd [PERSON_NAME] [EMAIL_ADDRESS][DOMAIN_NAME]…" at bounding box center [508, 188] width 157 height 51
type input "**********"
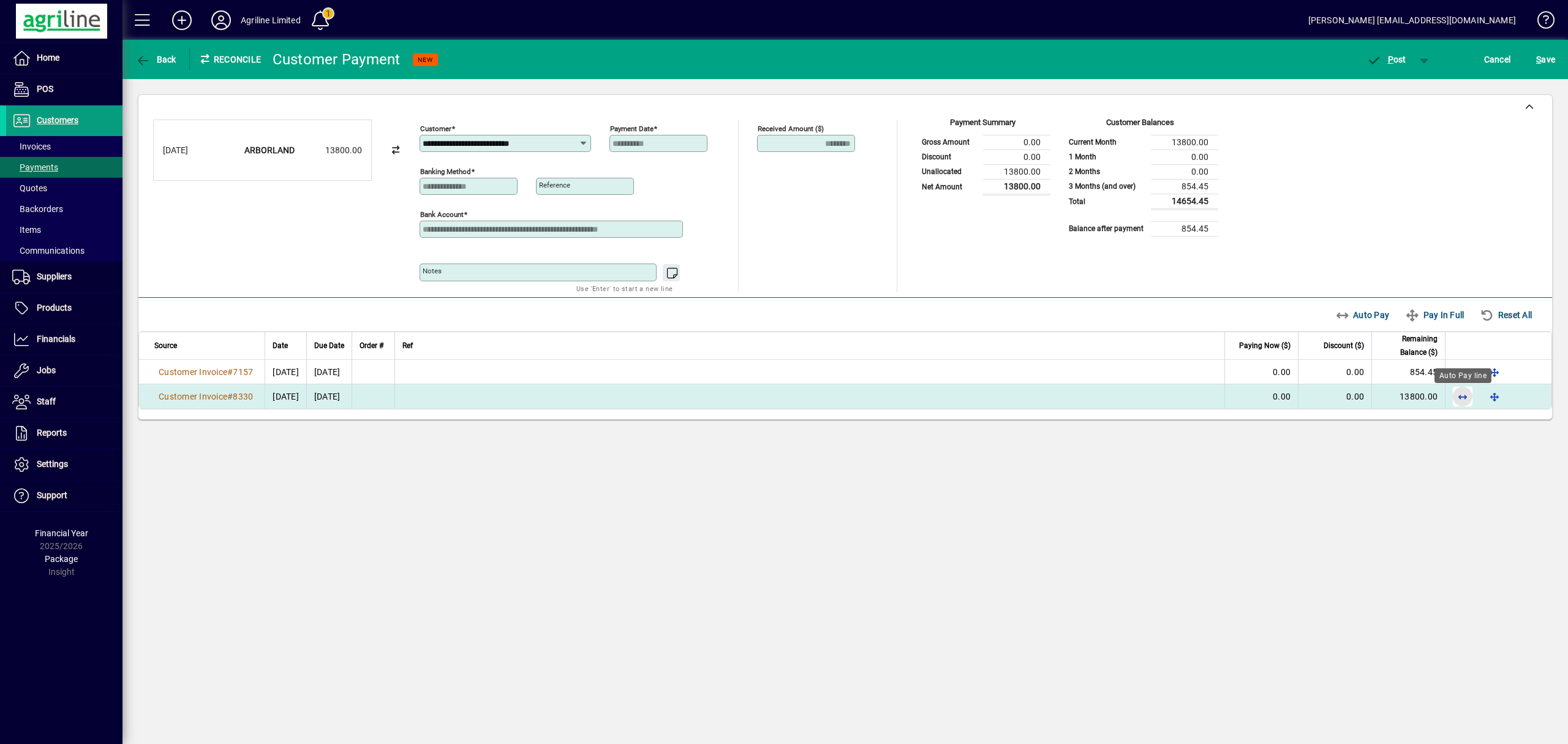
click at [1460, 397] on span "button" at bounding box center [1462, 396] width 29 height 29
click at [1395, 59] on span "P ost" at bounding box center [1387, 60] width 40 height 10
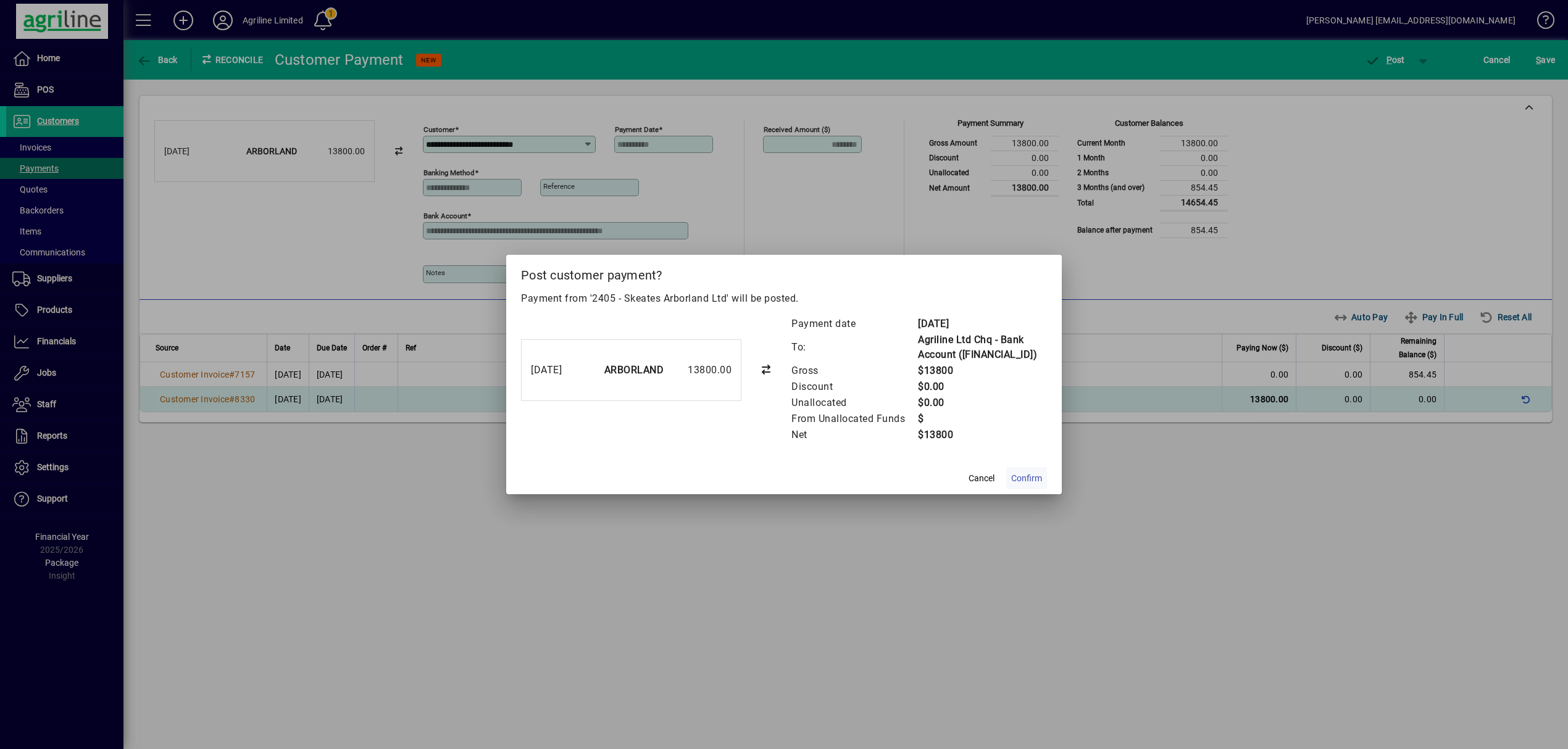
click at [1027, 485] on span "Confirm" at bounding box center [1026, 478] width 31 height 13
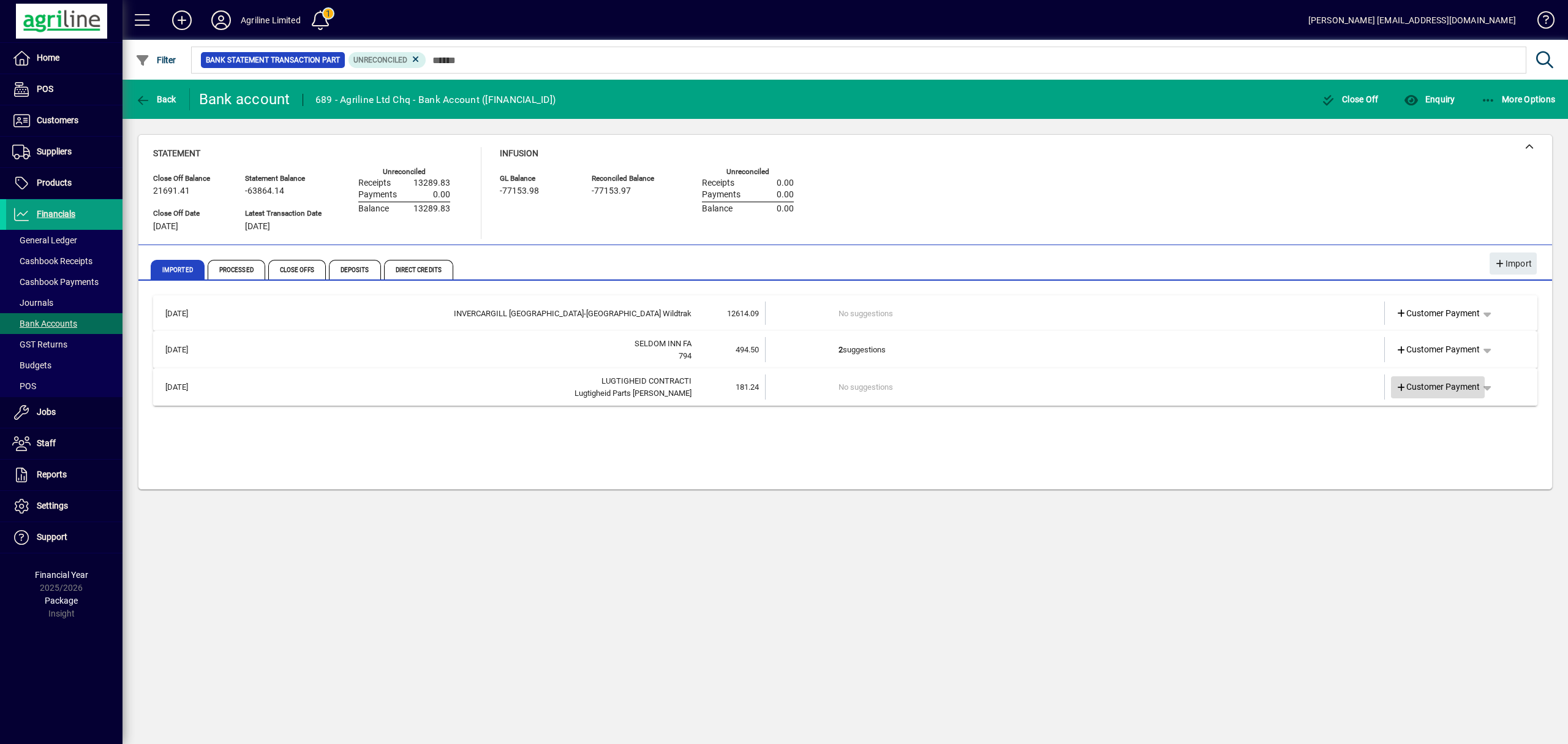
click at [1428, 388] on span "Customer Payment" at bounding box center [1438, 387] width 84 height 13
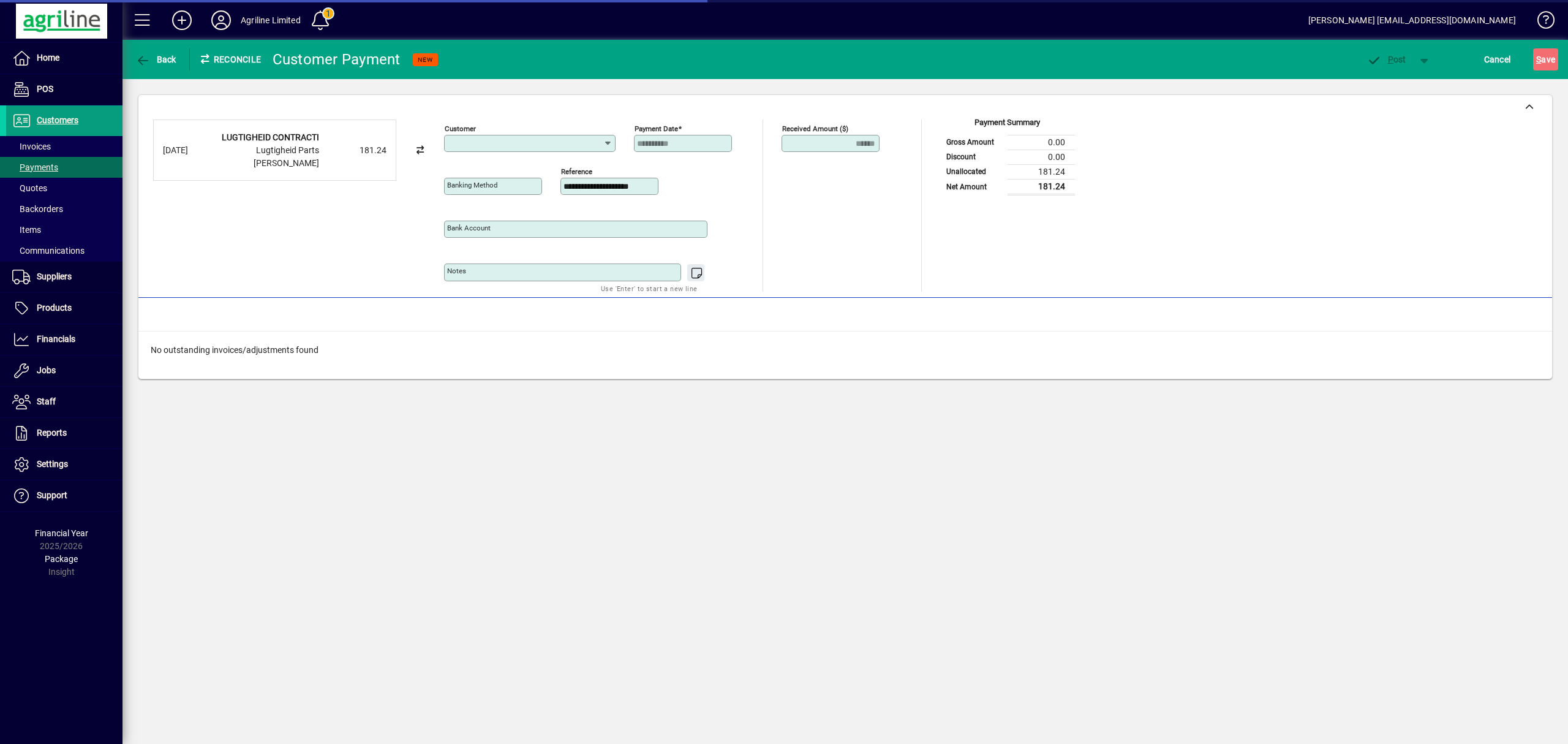
type input "**********"
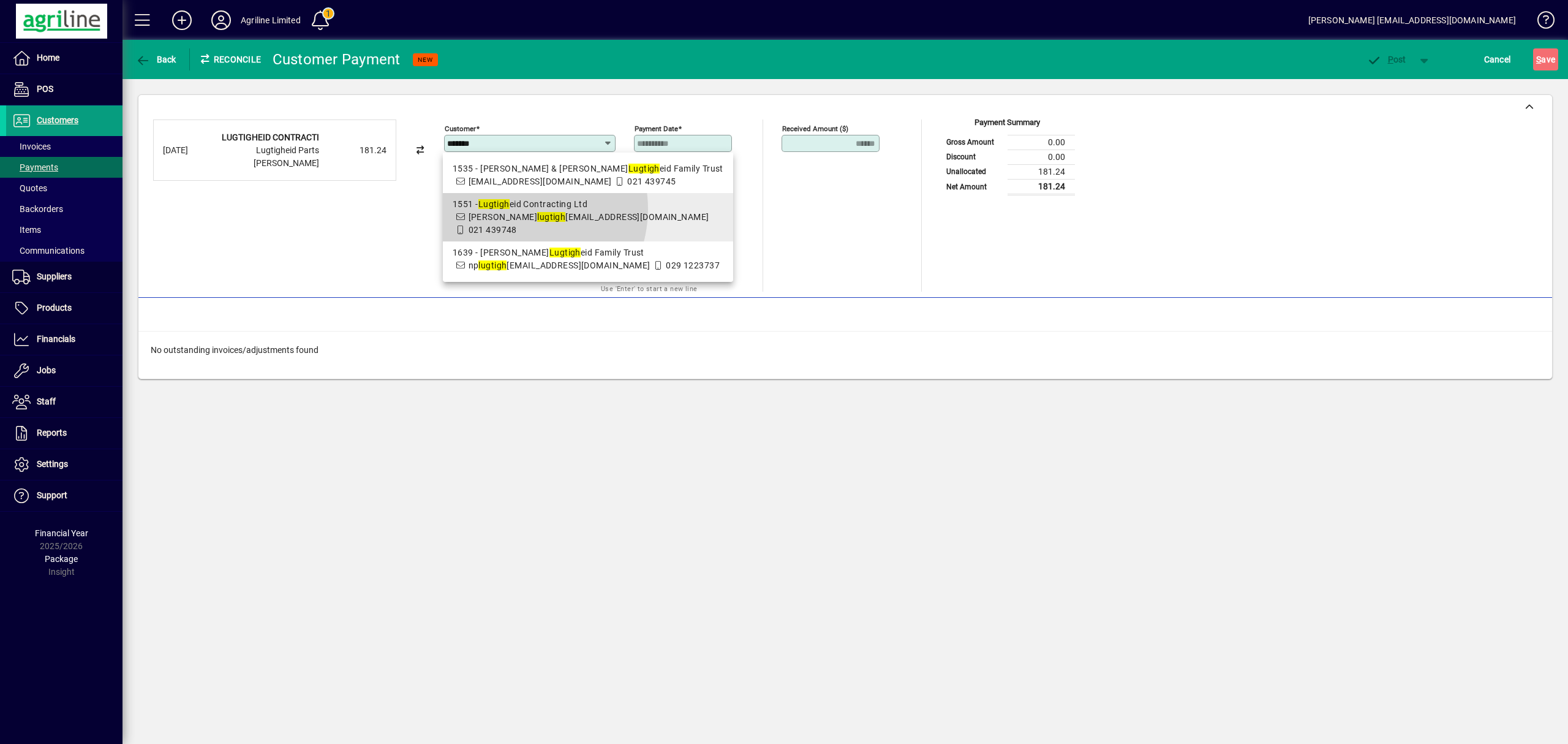
click at [517, 209] on div "1551 - Lugtigh eid Contracting Ltd" at bounding box center [588, 204] width 271 height 13
type input "**********"
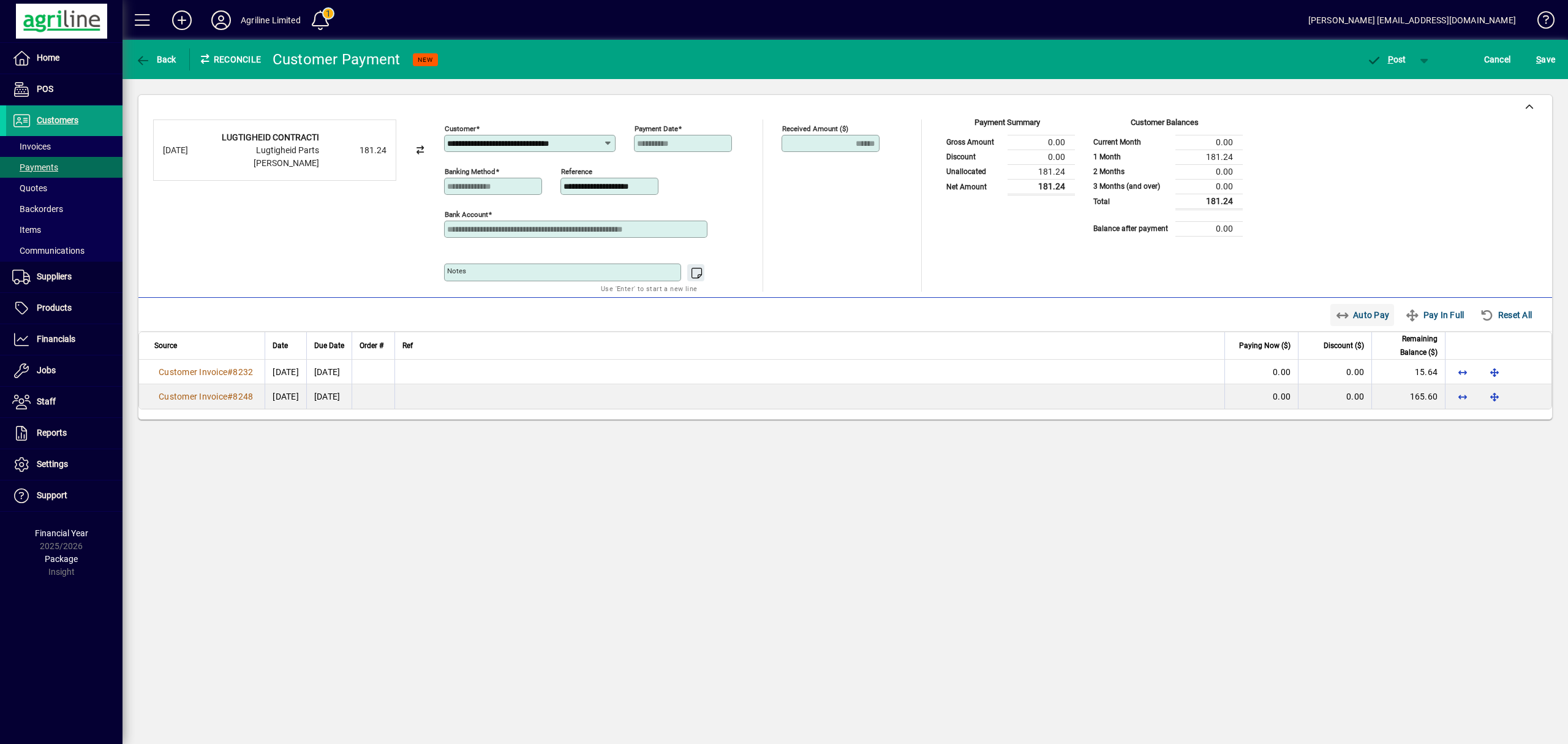
click at [1360, 310] on span "Auto Pay" at bounding box center [1362, 315] width 55 height 19
click at [1393, 57] on span "P ost" at bounding box center [1387, 60] width 40 height 10
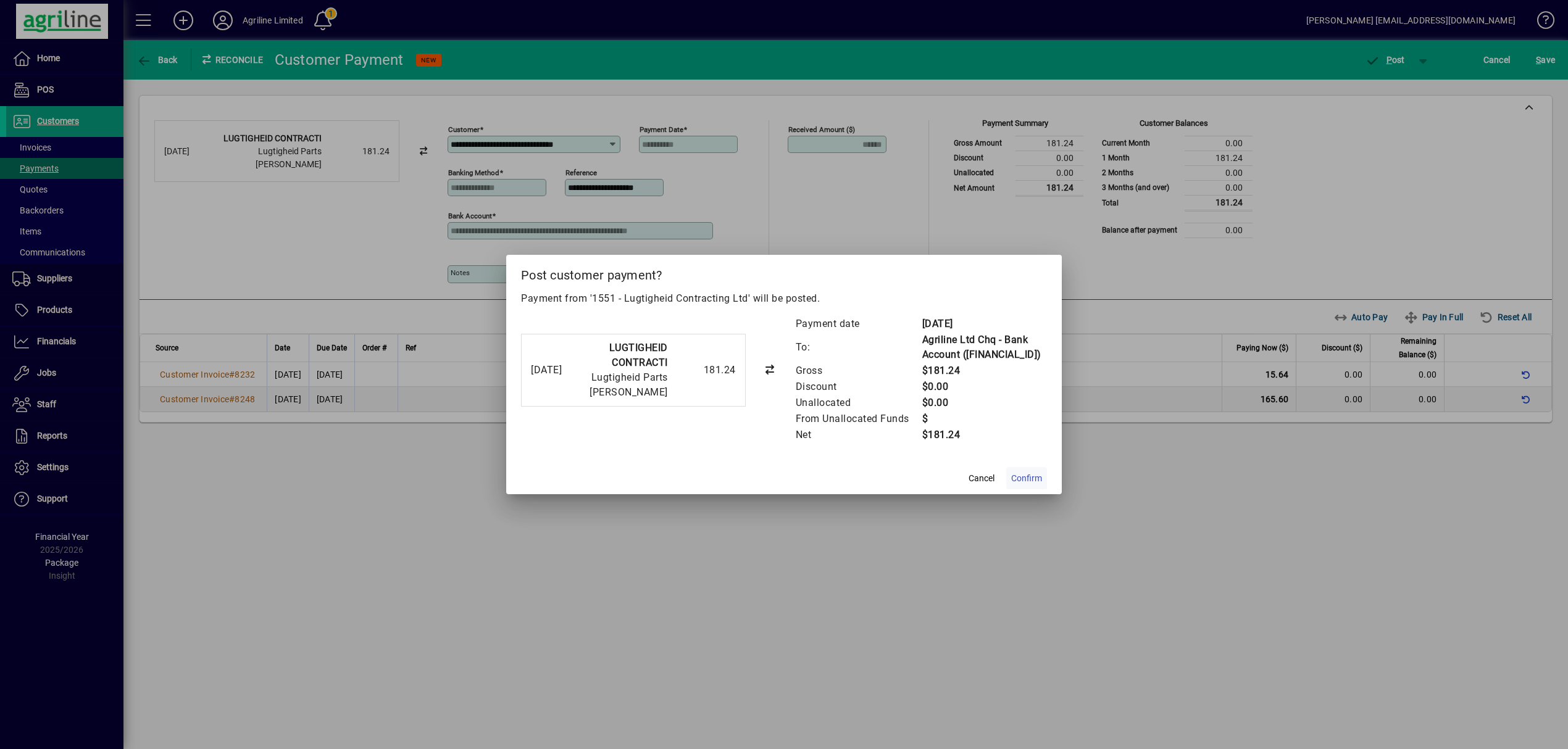
click at [1023, 484] on span "Confirm" at bounding box center [1026, 478] width 31 height 13
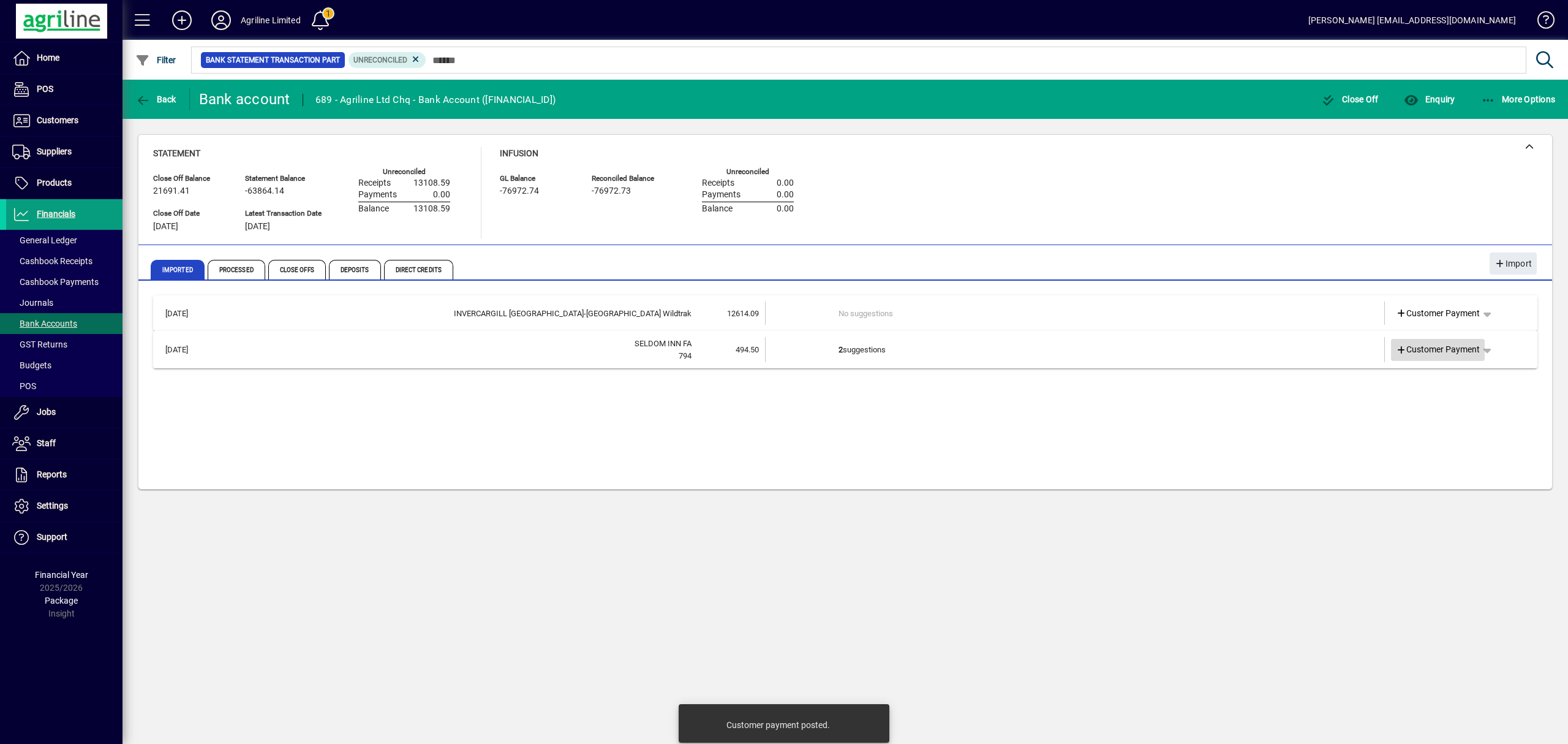
click at [1400, 349] on icon at bounding box center [1401, 351] width 11 height 8
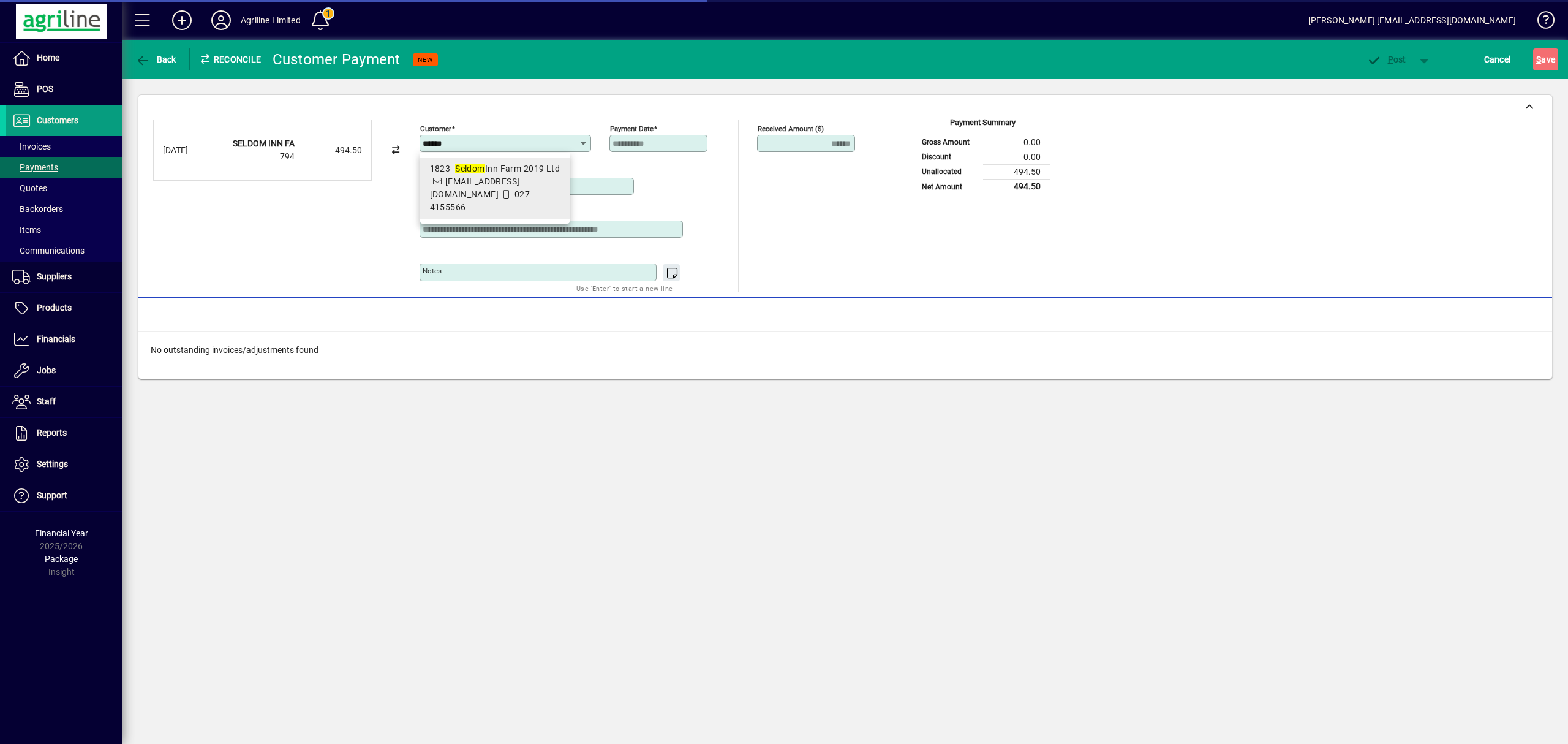
click at [520, 184] on span "[EMAIL_ADDRESS][DOMAIN_NAME]" at bounding box center [475, 188] width 90 height 23
type input "**********"
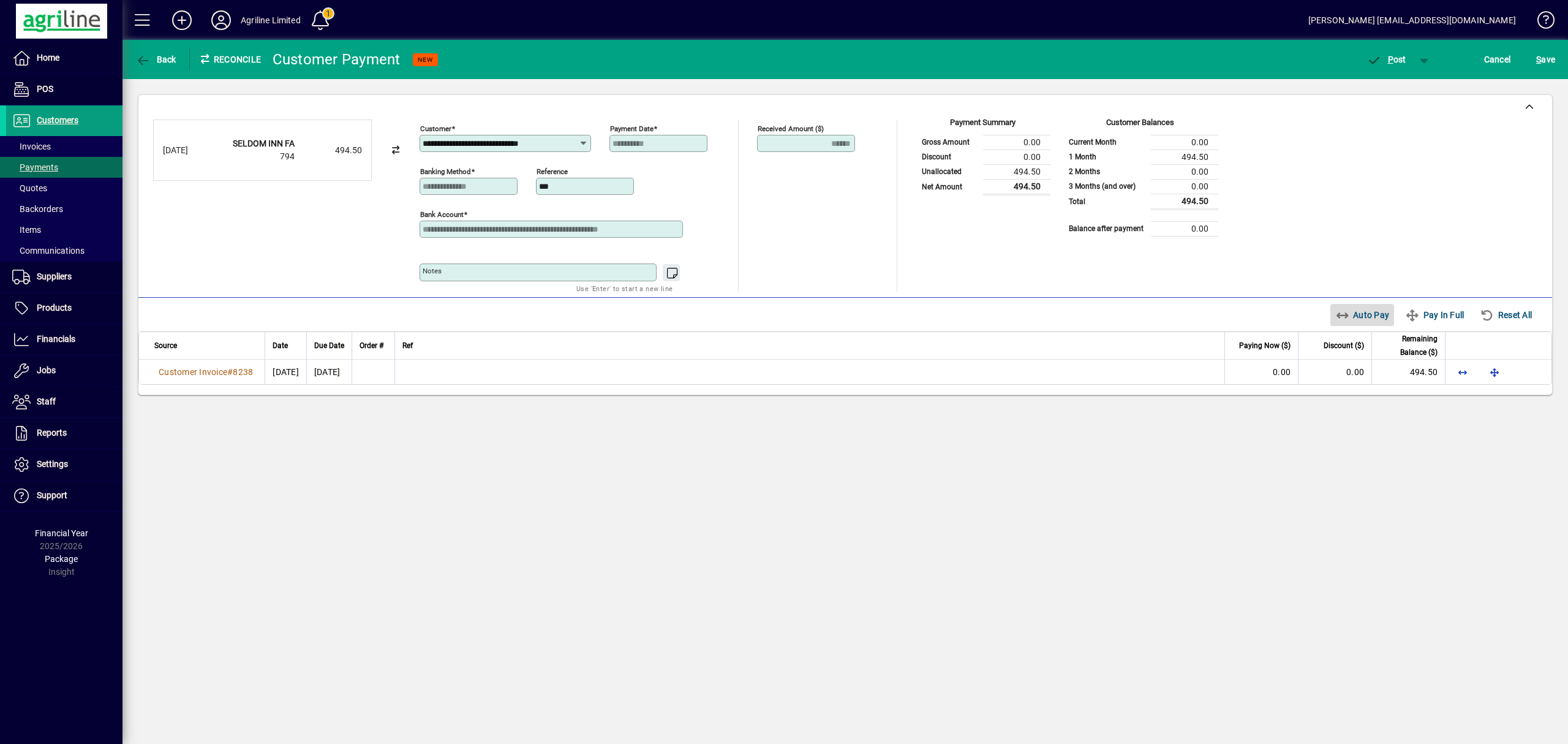
click at [1372, 314] on span "Auto Pay" at bounding box center [1362, 315] width 55 height 19
click at [1395, 59] on span "P ost" at bounding box center [1387, 60] width 40 height 10
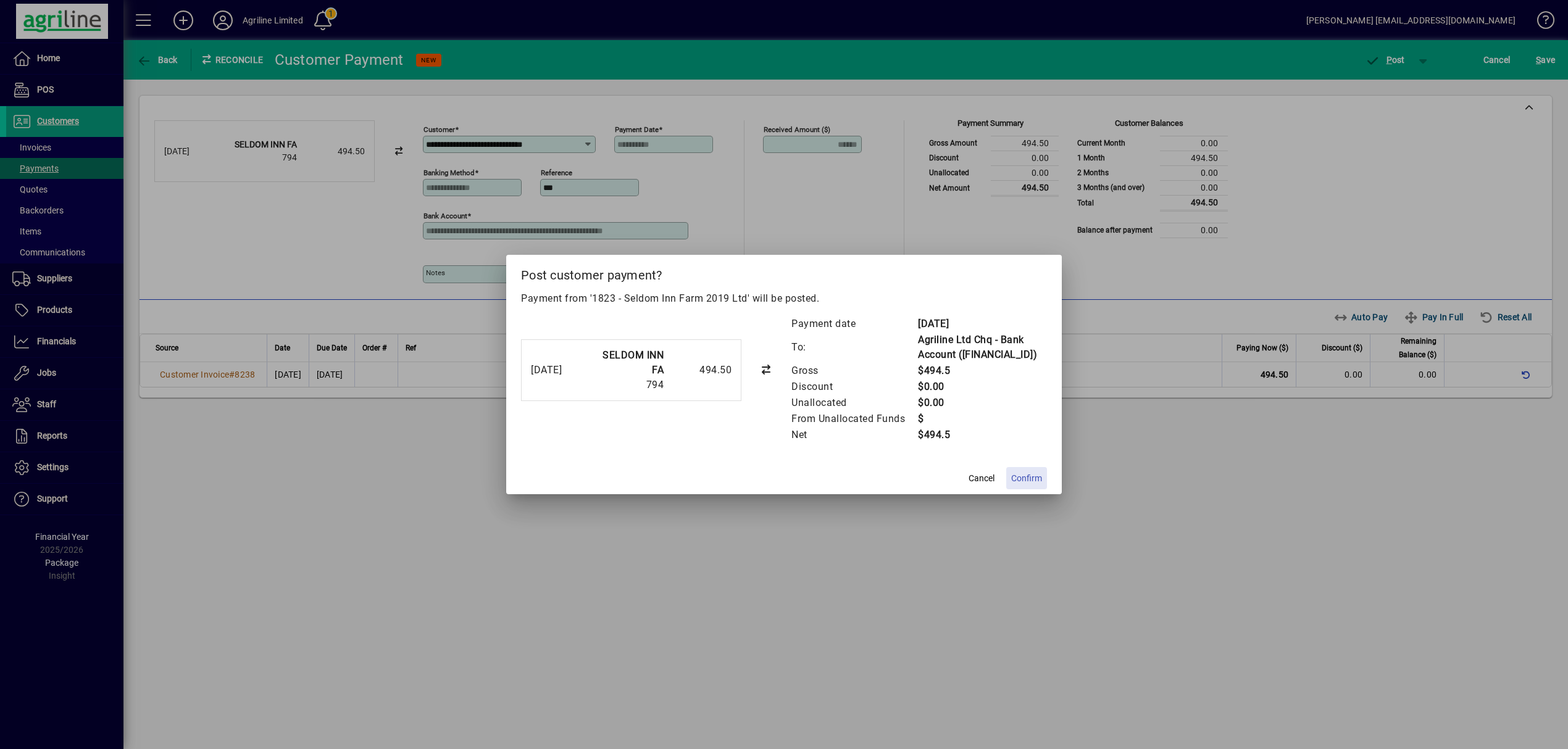
click at [1036, 485] on span "Confirm" at bounding box center [1026, 478] width 31 height 13
